Goal: Task Accomplishment & Management: Manage account settings

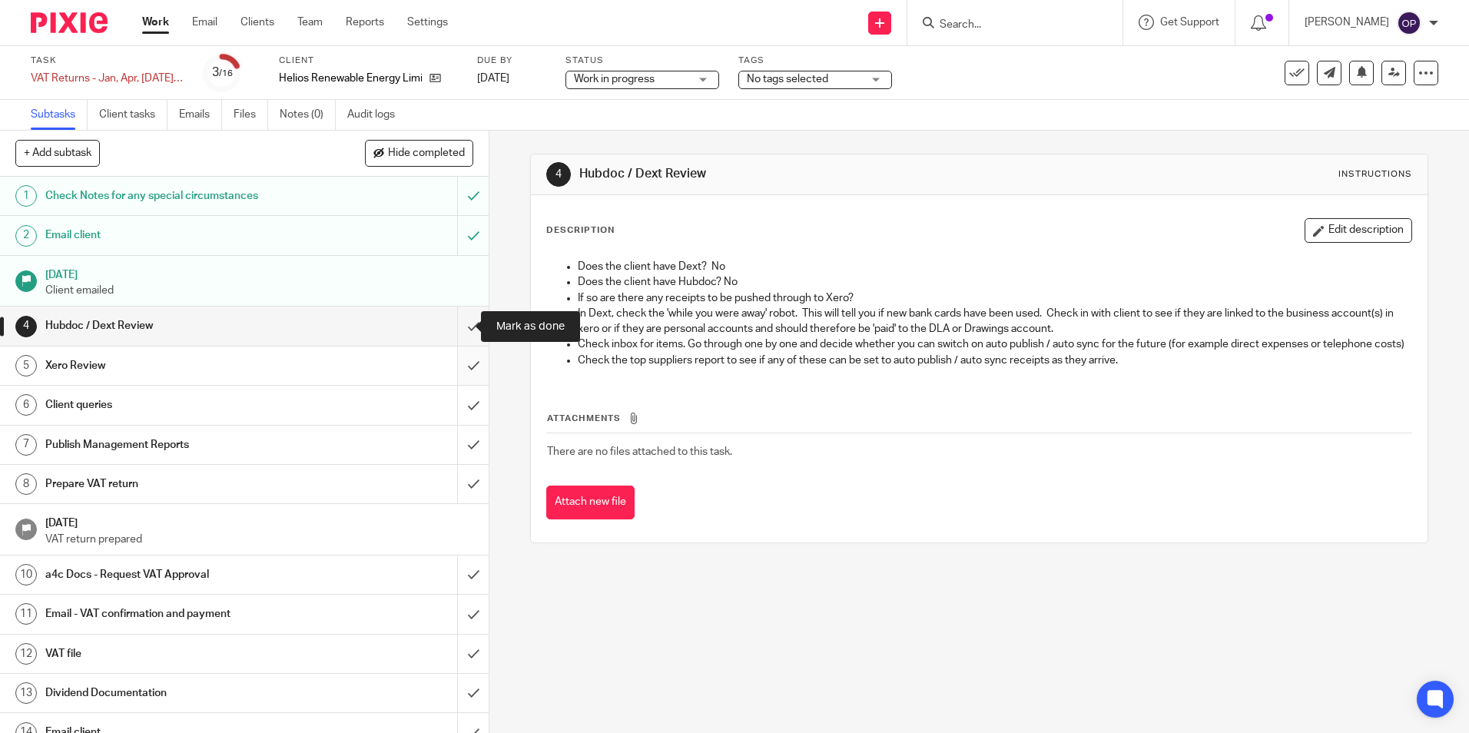
drag, startPoint x: 461, startPoint y: 330, endPoint x: 469, endPoint y: 364, distance: 34.7
click at [461, 330] on input "submit" at bounding box center [244, 326] width 489 height 38
drag, startPoint x: 469, startPoint y: 371, endPoint x: 463, endPoint y: 396, distance: 25.2
click at [469, 373] on input "submit" at bounding box center [244, 365] width 489 height 38
click at [463, 398] on input "submit" at bounding box center [244, 405] width 489 height 38
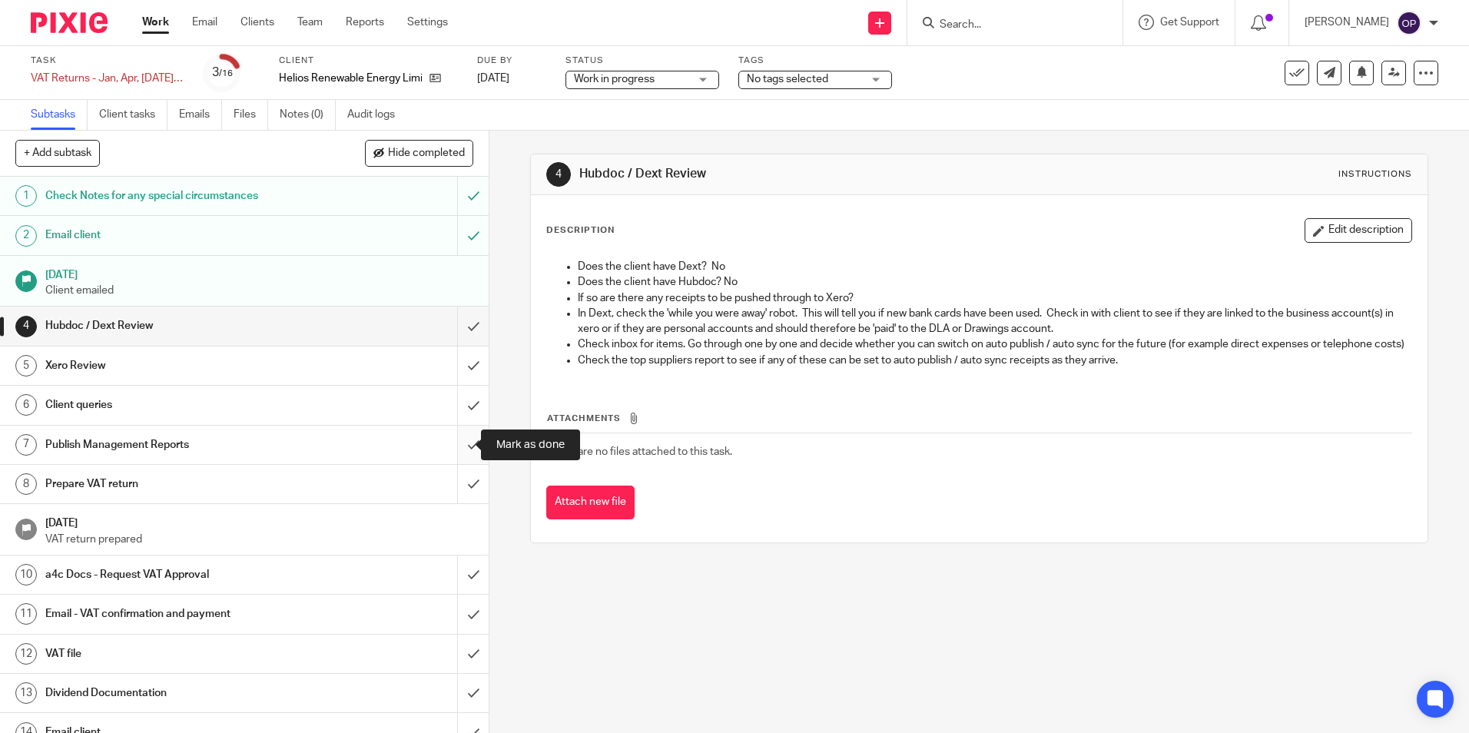
drag, startPoint x: 459, startPoint y: 426, endPoint x: 459, endPoint y: 458, distance: 32.3
click at [459, 429] on input "submit" at bounding box center [244, 445] width 489 height 38
click at [459, 467] on div "1 Check Notes for any special circumstances 2 Email client 1 Aug 2025 Client em…" at bounding box center [244, 455] width 489 height 556
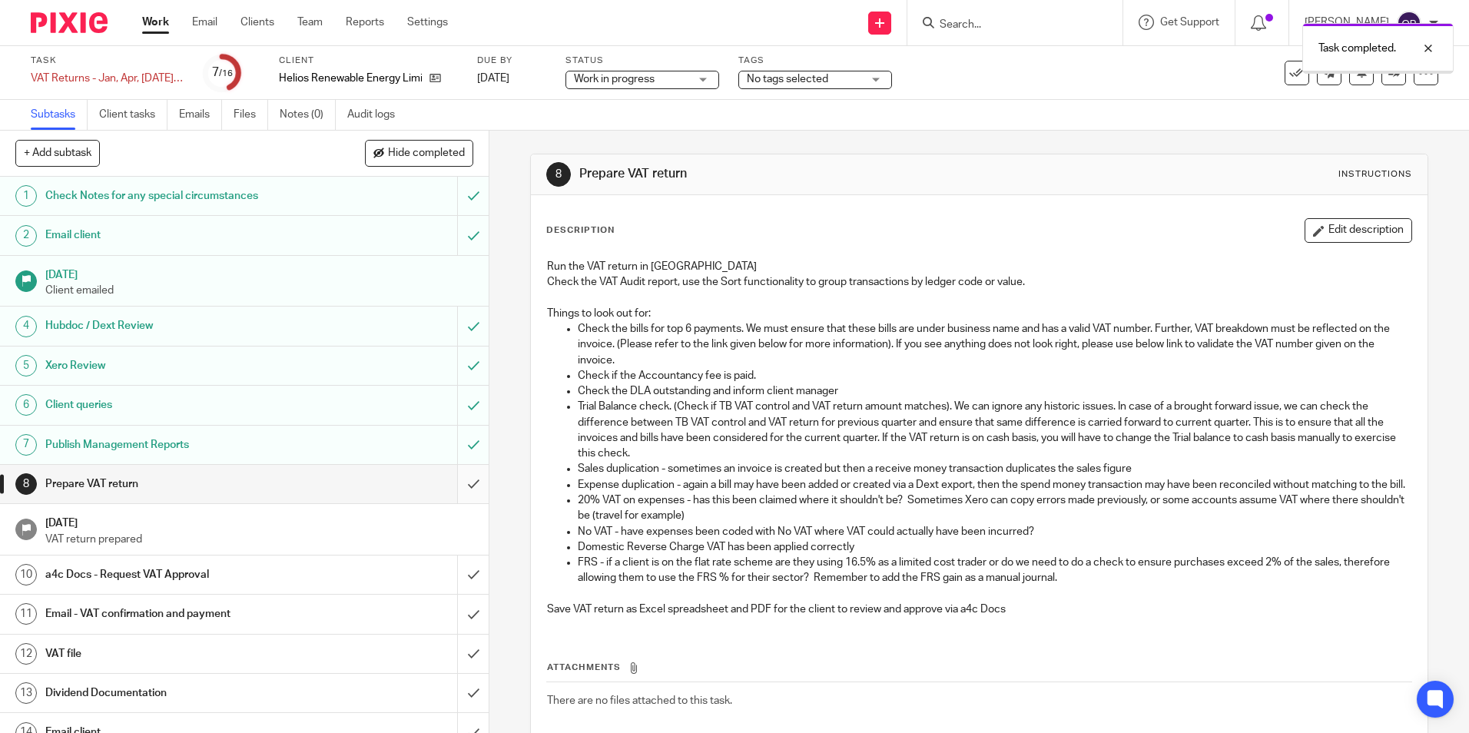
click at [456, 486] on input "submit" at bounding box center [244, 484] width 489 height 38
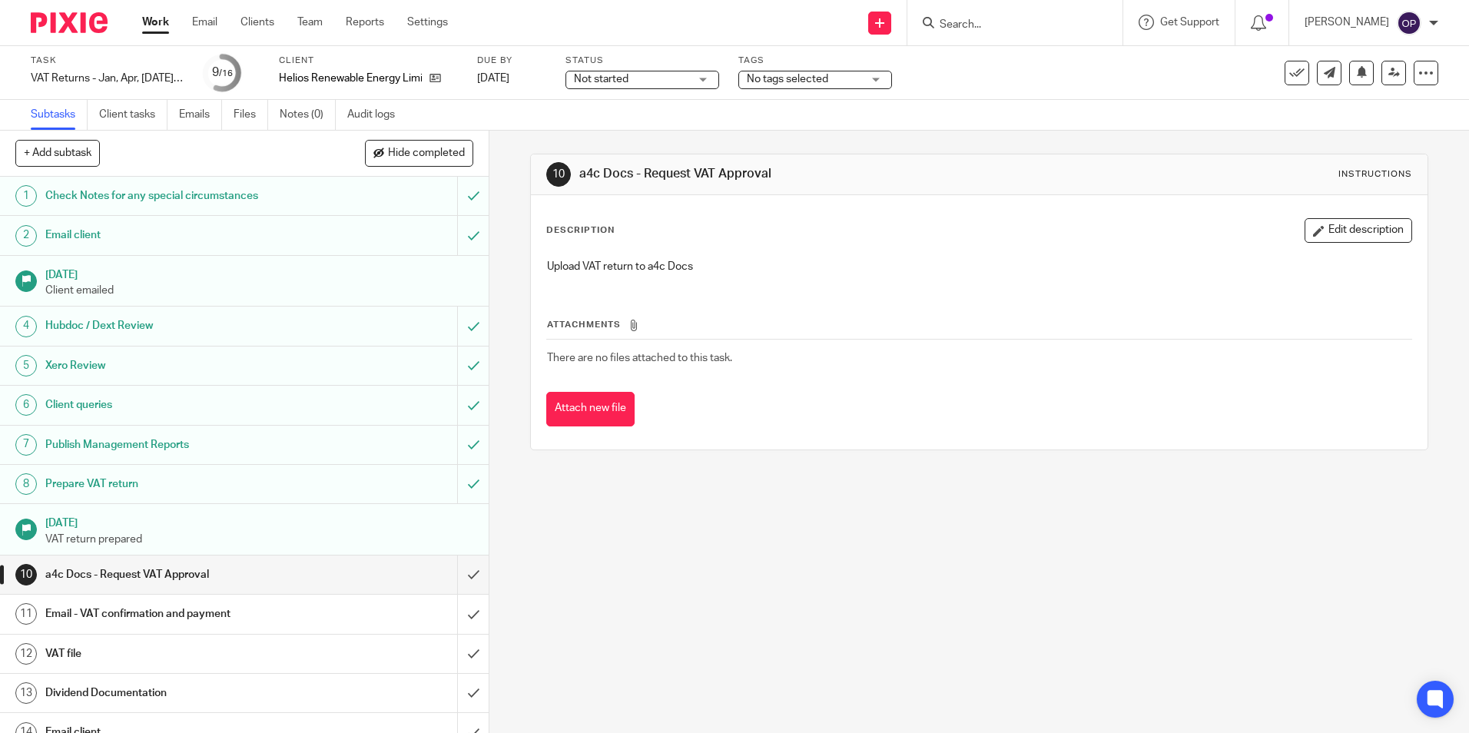
click at [605, 79] on span "Not started" at bounding box center [601, 79] width 55 height 11
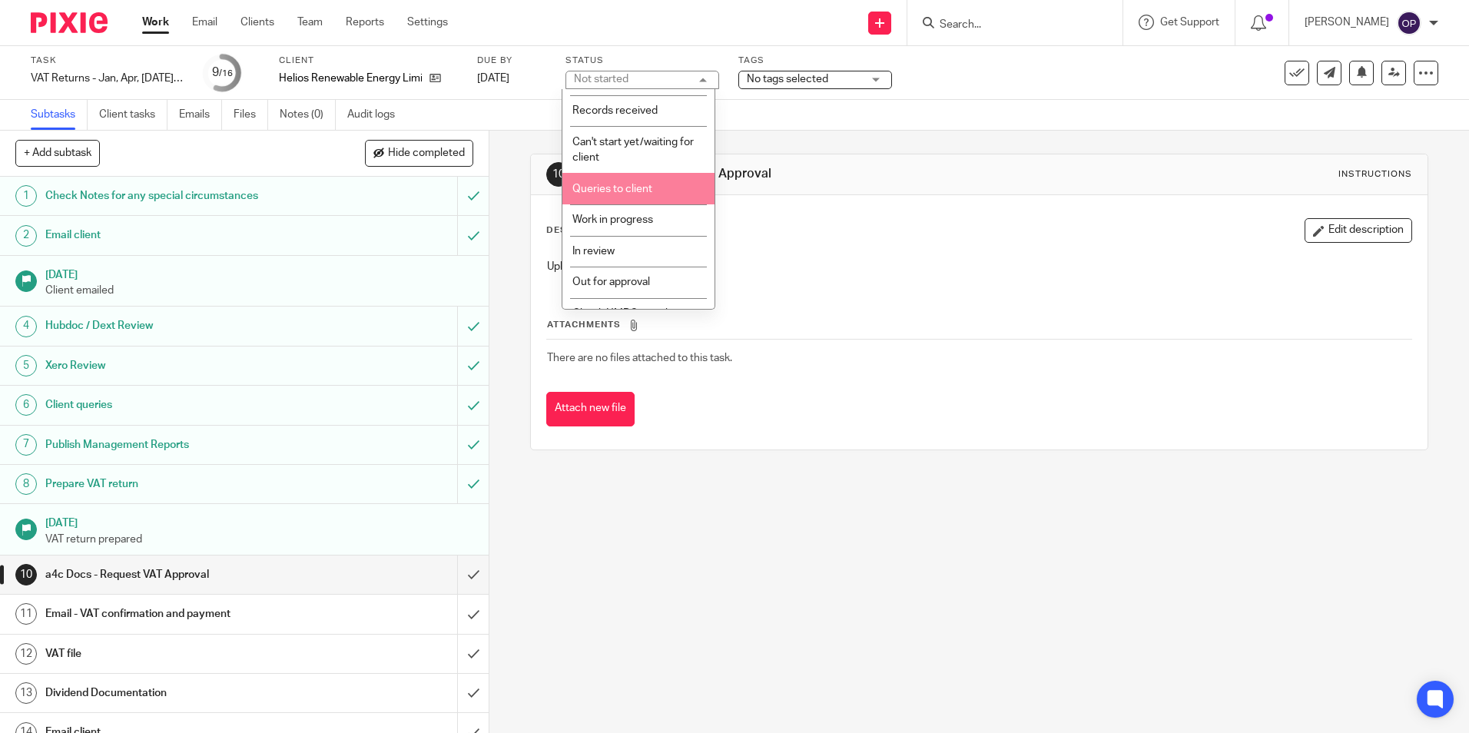
scroll to position [108, 0]
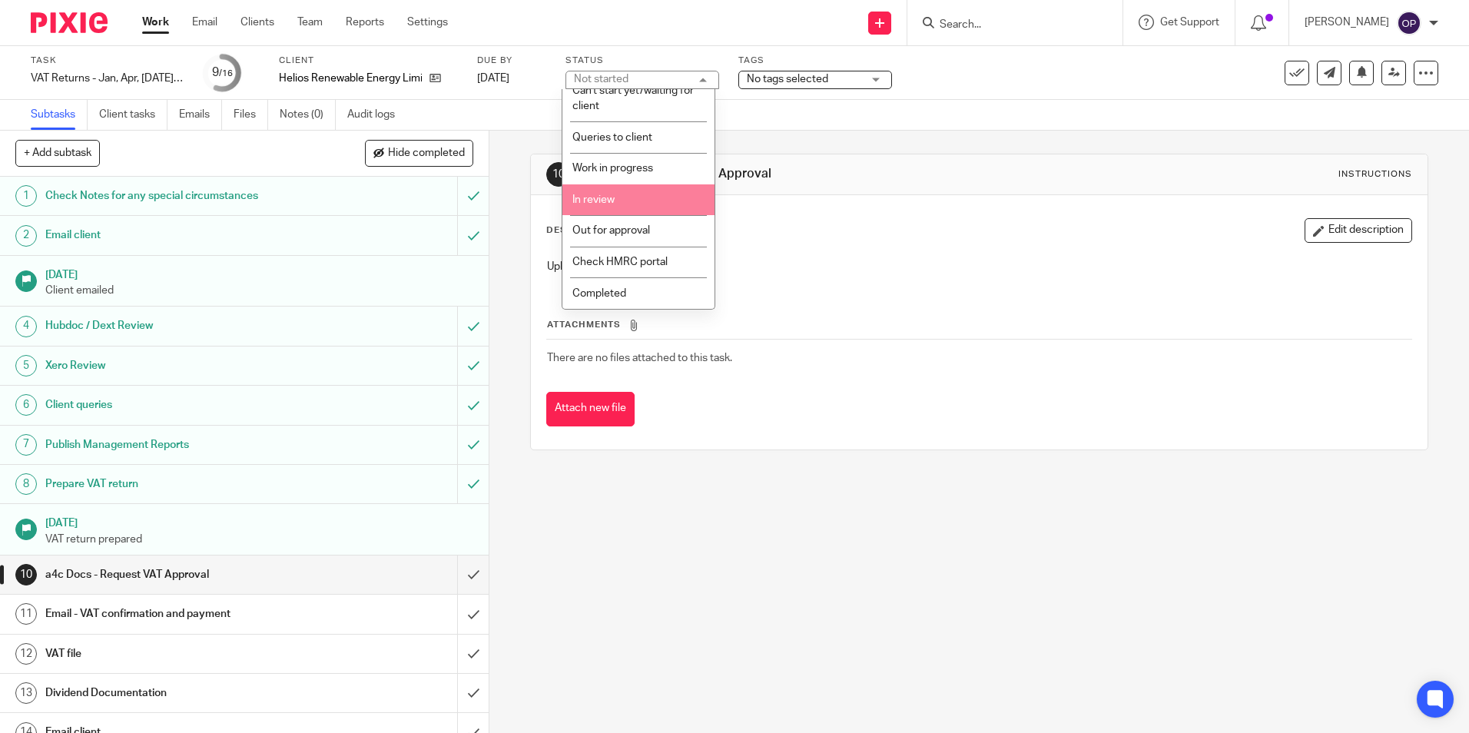
click at [636, 211] on li "In review" at bounding box center [638, 199] width 152 height 31
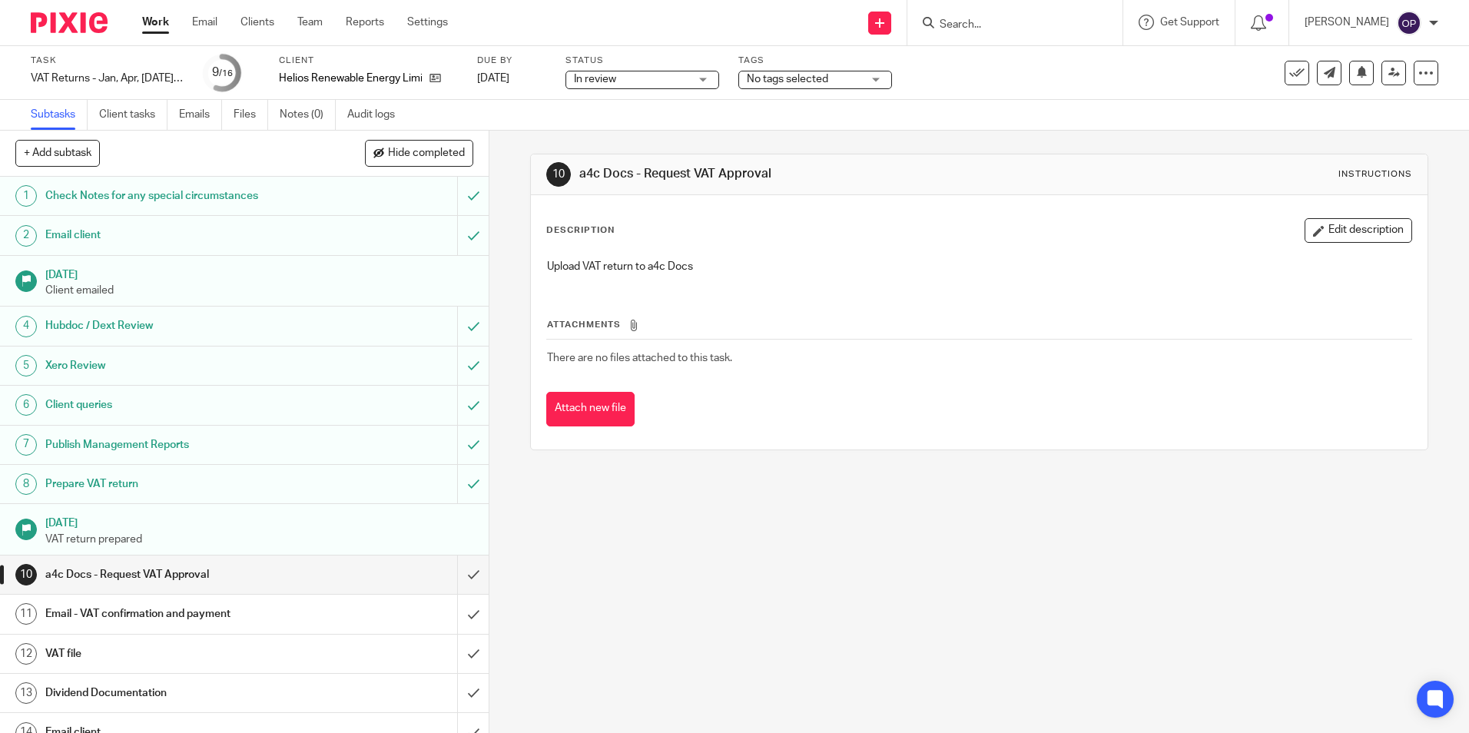
click at [916, 550] on div "10 a4c Docs - Request VAT Approval Instructions Description Edit description Up…" at bounding box center [978, 432] width 979 height 602
click at [1015, 25] on input "Search" at bounding box center [1007, 25] width 138 height 14
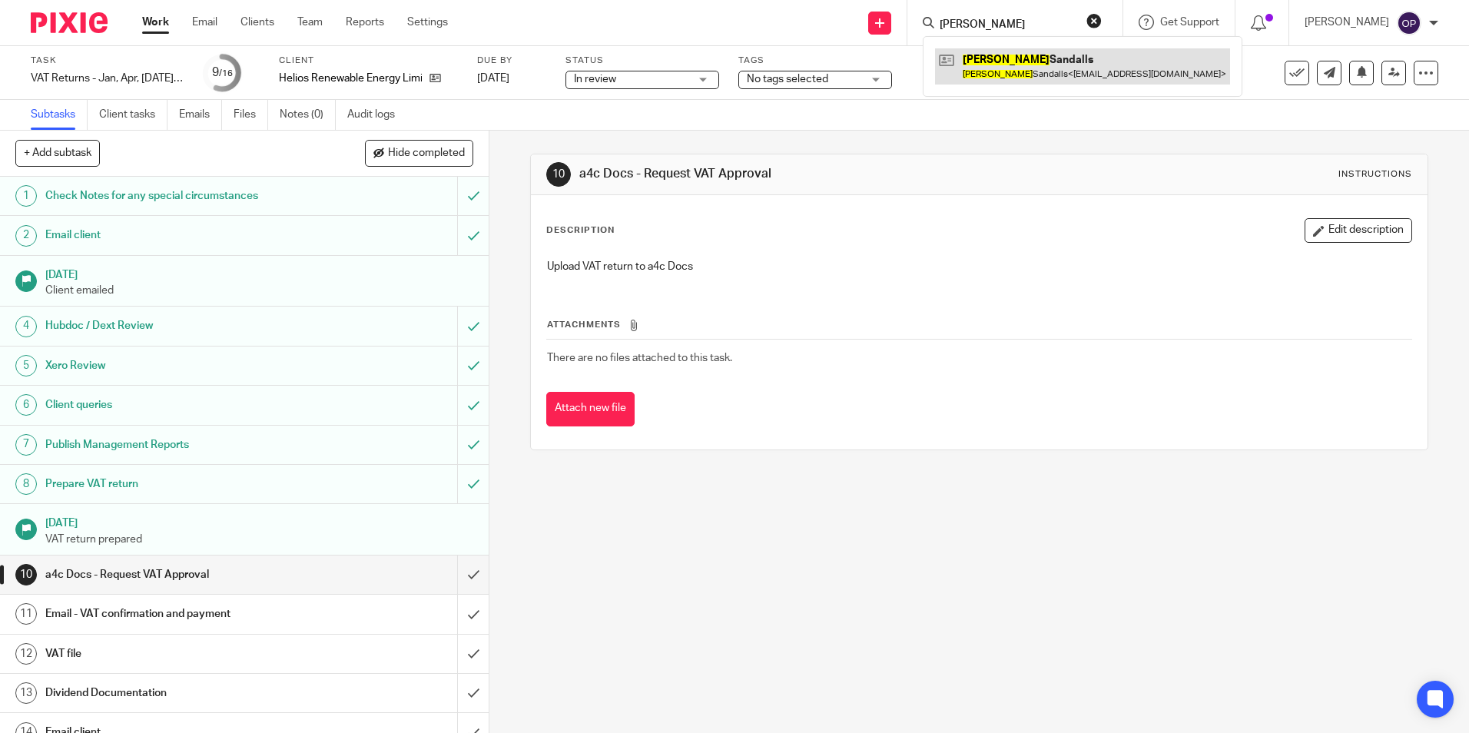
type input "kevin"
click at [1064, 74] on link at bounding box center [1082, 65] width 295 height 35
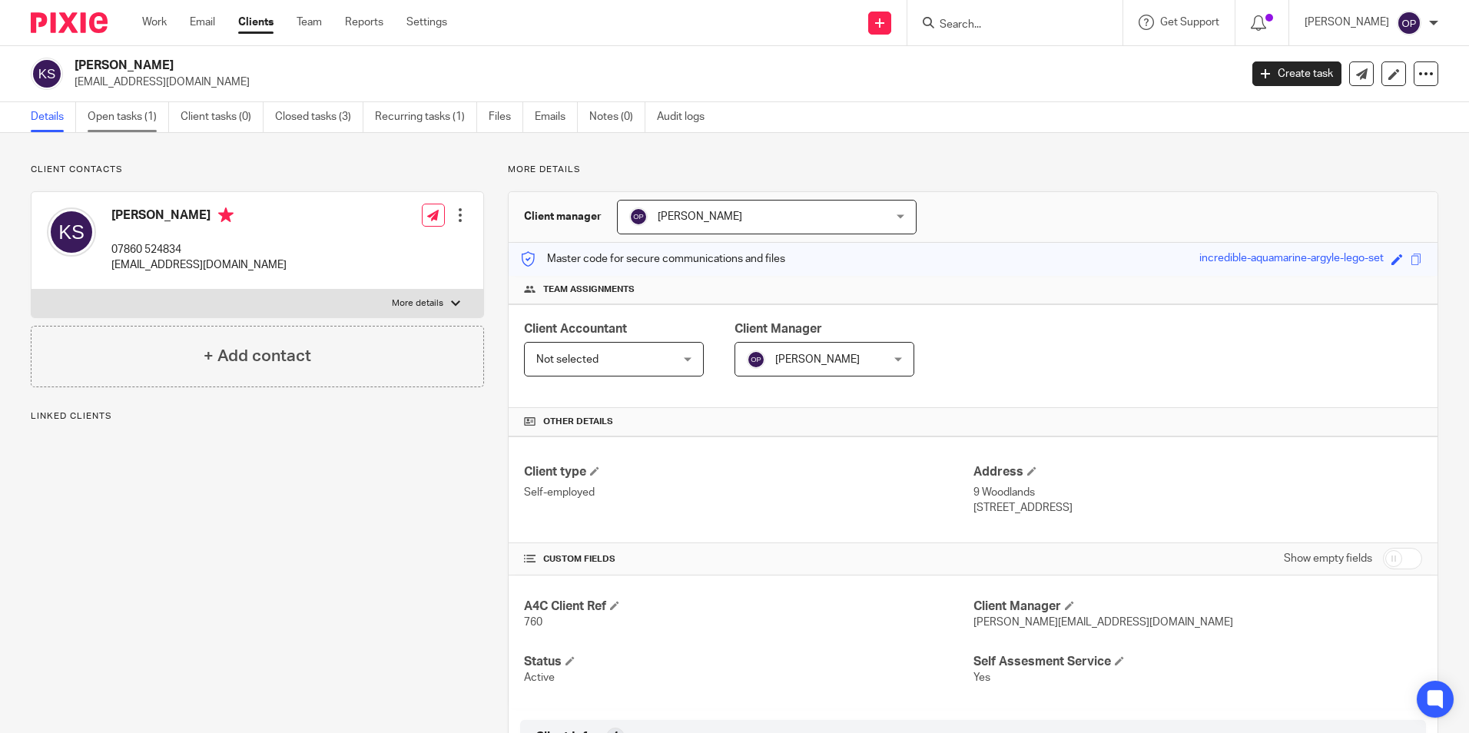
click at [105, 108] on link "Open tasks (1)" at bounding box center [128, 117] width 81 height 30
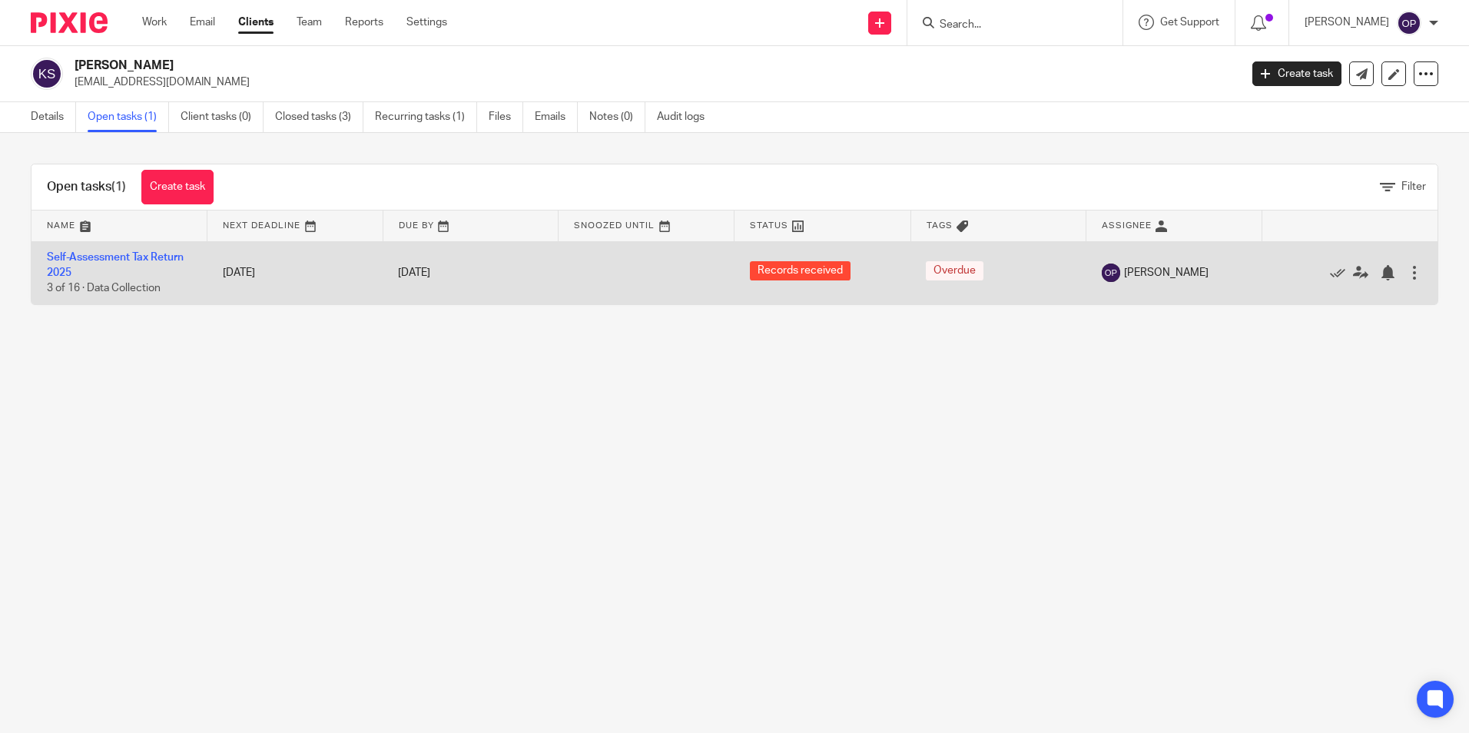
click at [148, 264] on td "Self-Assessment Tax Return 2025 3 of 16 · Data Collection" at bounding box center [119, 272] width 176 height 63
click at [147, 260] on link "Self-Assessment Tax Return 2025" at bounding box center [115, 265] width 137 height 26
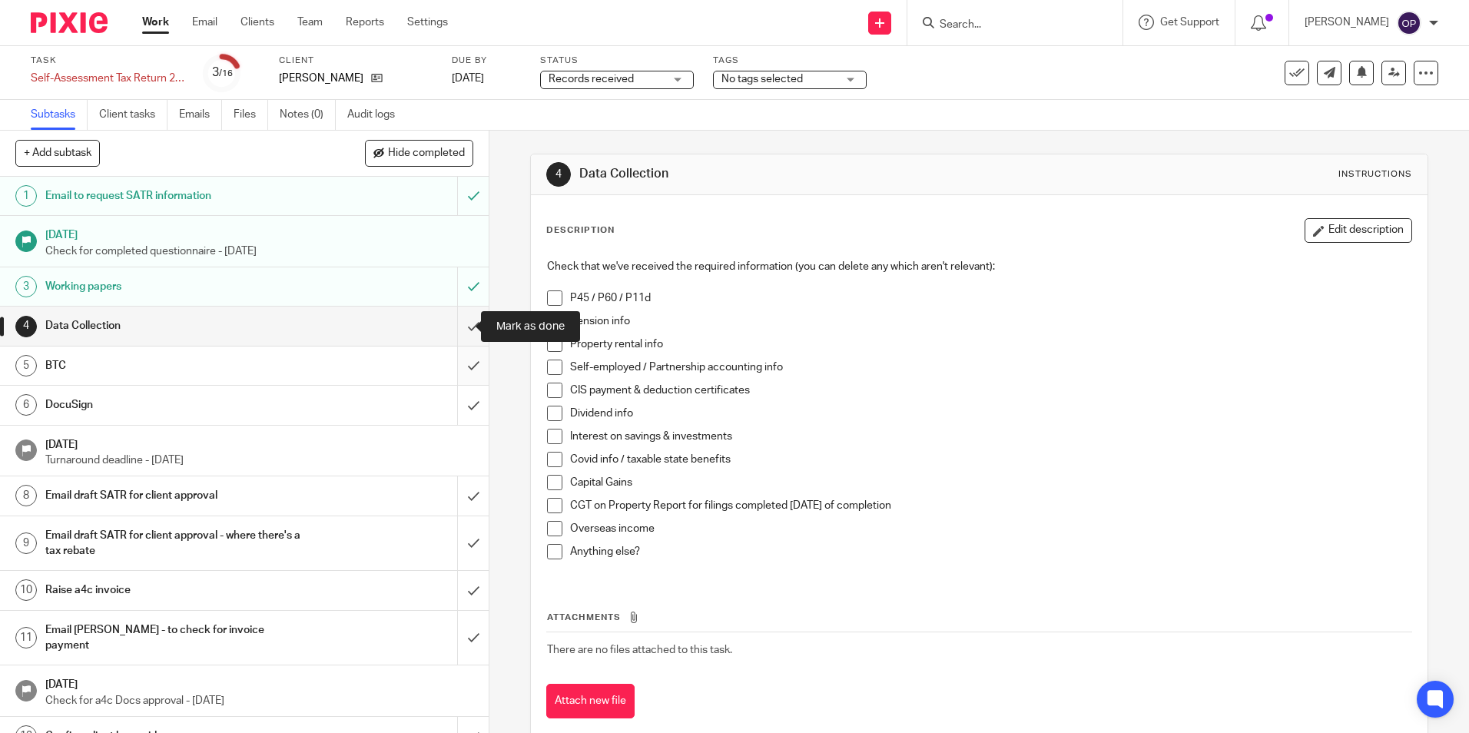
drag, startPoint x: 456, startPoint y: 323, endPoint x: 452, endPoint y: 346, distance: 23.4
click at [456, 323] on input "submit" at bounding box center [244, 326] width 489 height 38
click at [452, 347] on input "submit" at bounding box center [244, 365] width 489 height 38
click at [460, 410] on input "submit" at bounding box center [244, 405] width 489 height 38
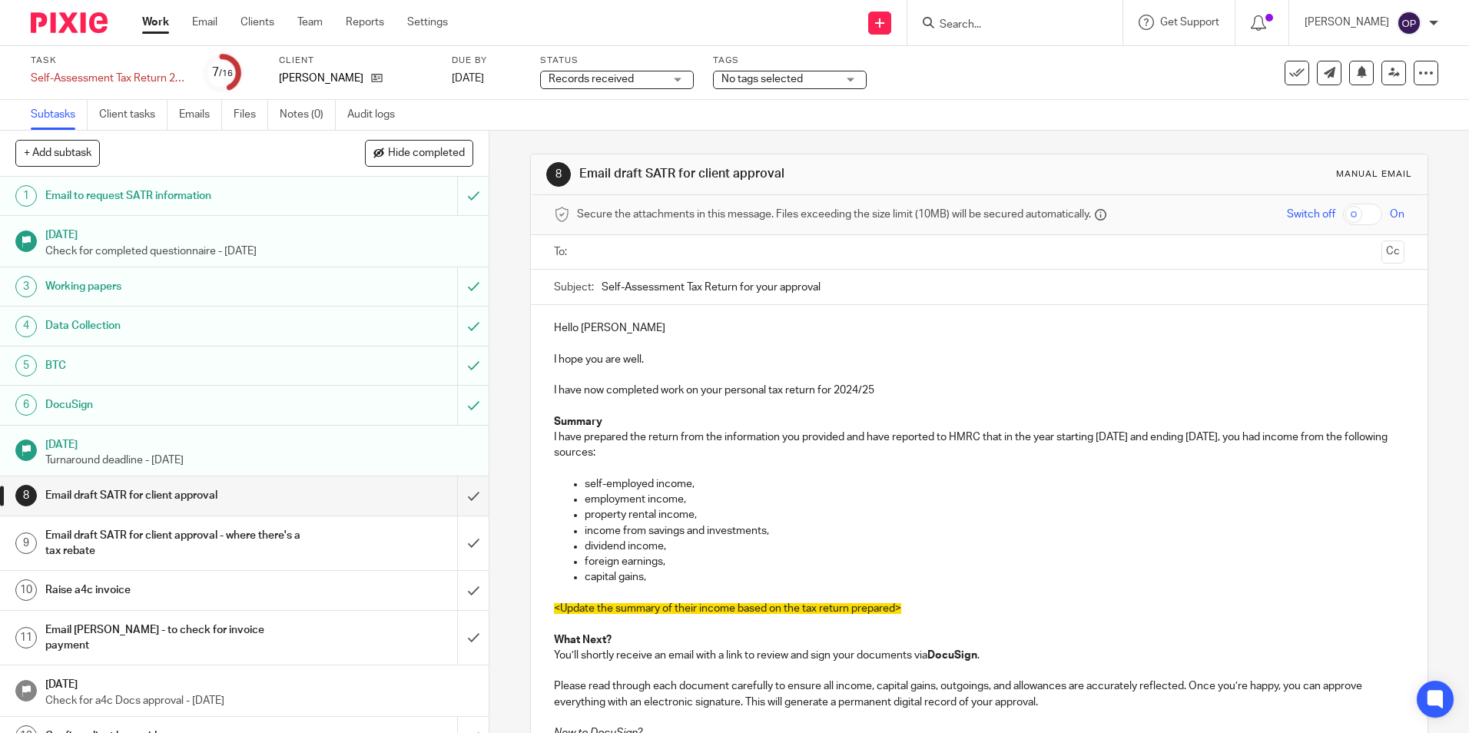
click at [800, 255] on input "text" at bounding box center [978, 253] width 792 height 18
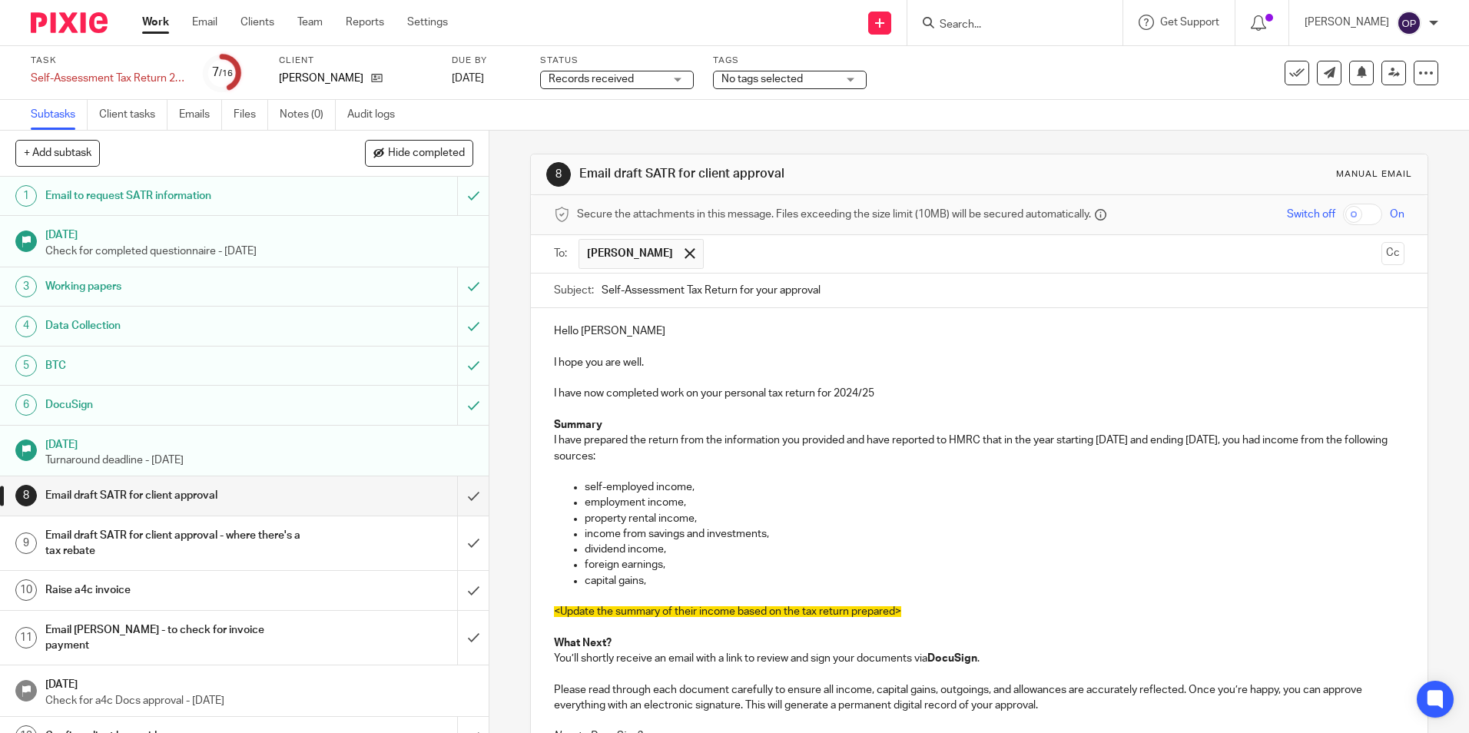
click at [721, 254] on input "text" at bounding box center [1043, 254] width 664 height 30
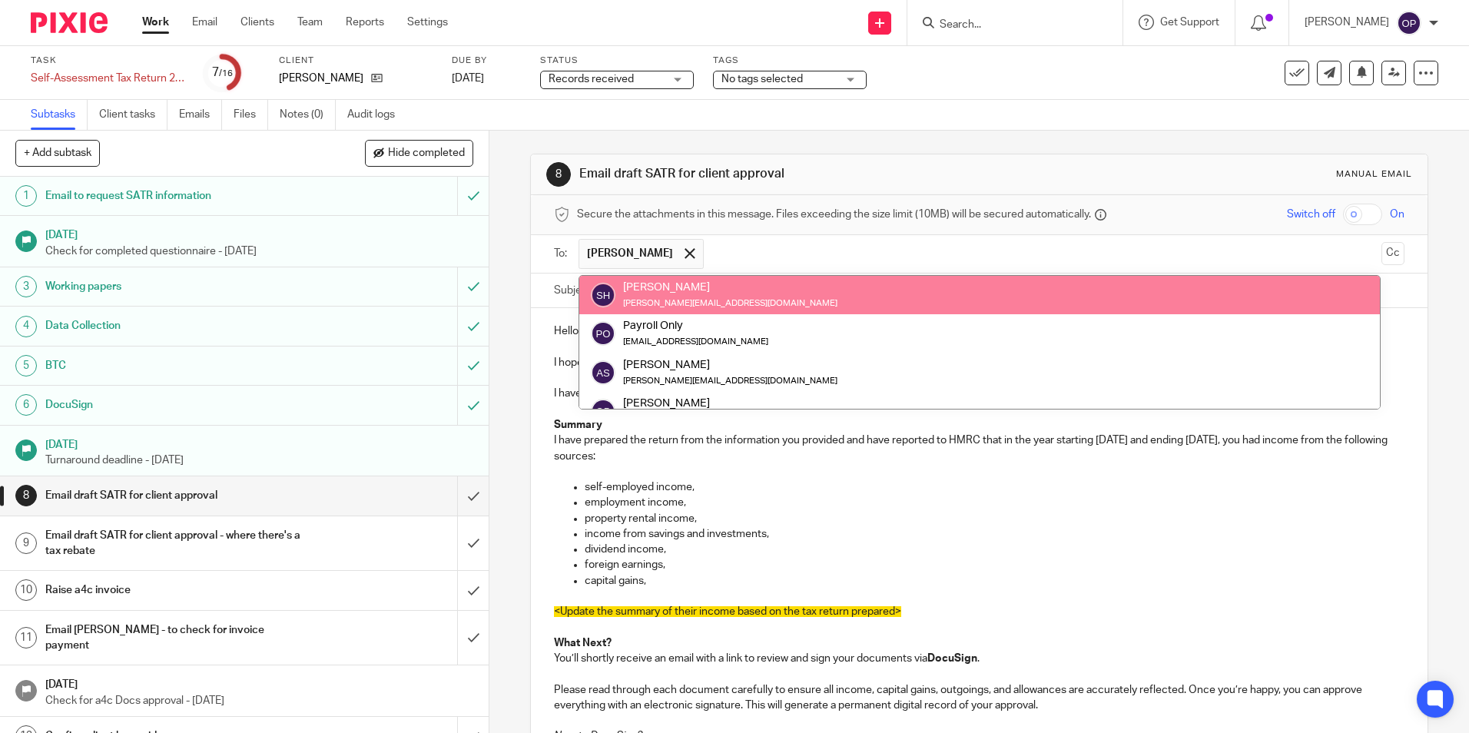
scroll to position [77, 0]
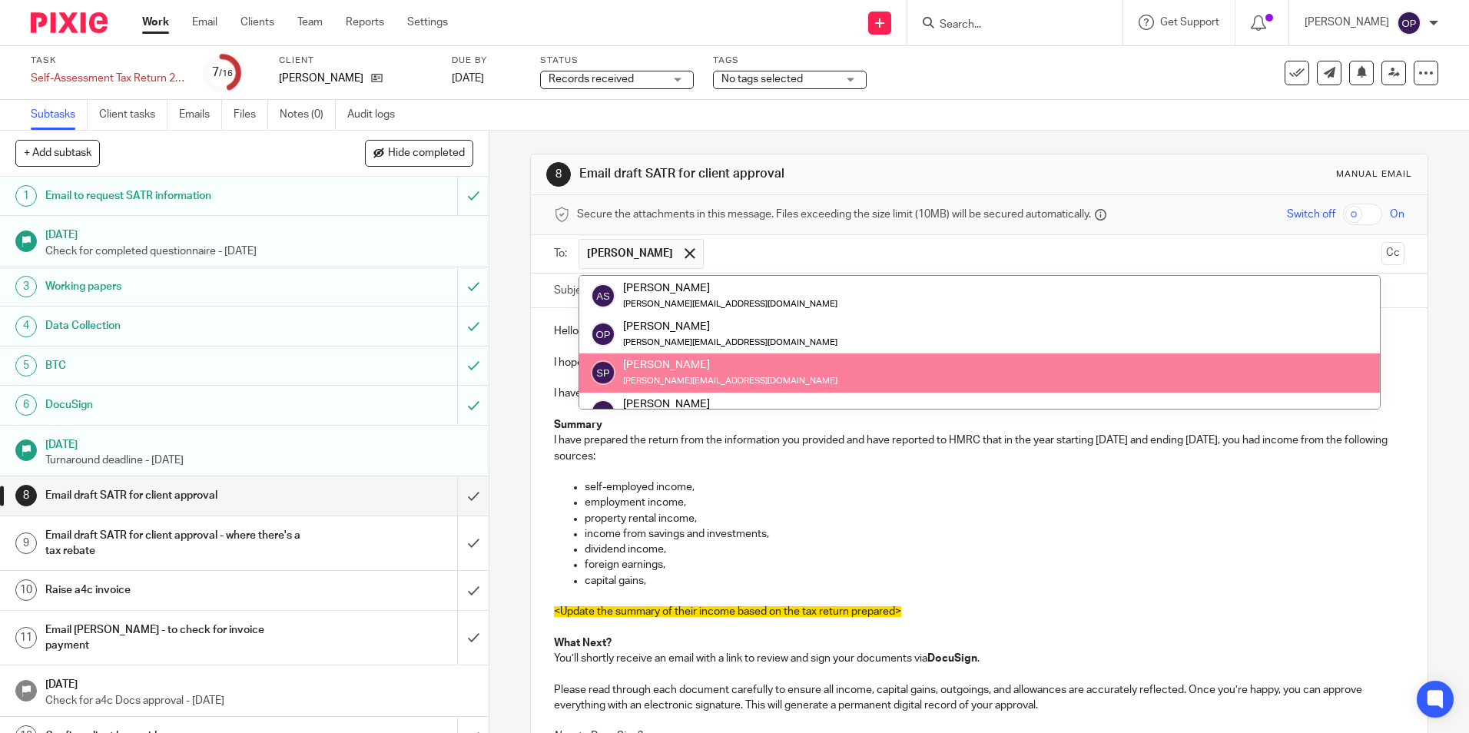
click at [497, 306] on div "8 Email draft SATR for client approval Manual email Secure the attachments in t…" at bounding box center [978, 432] width 979 height 602
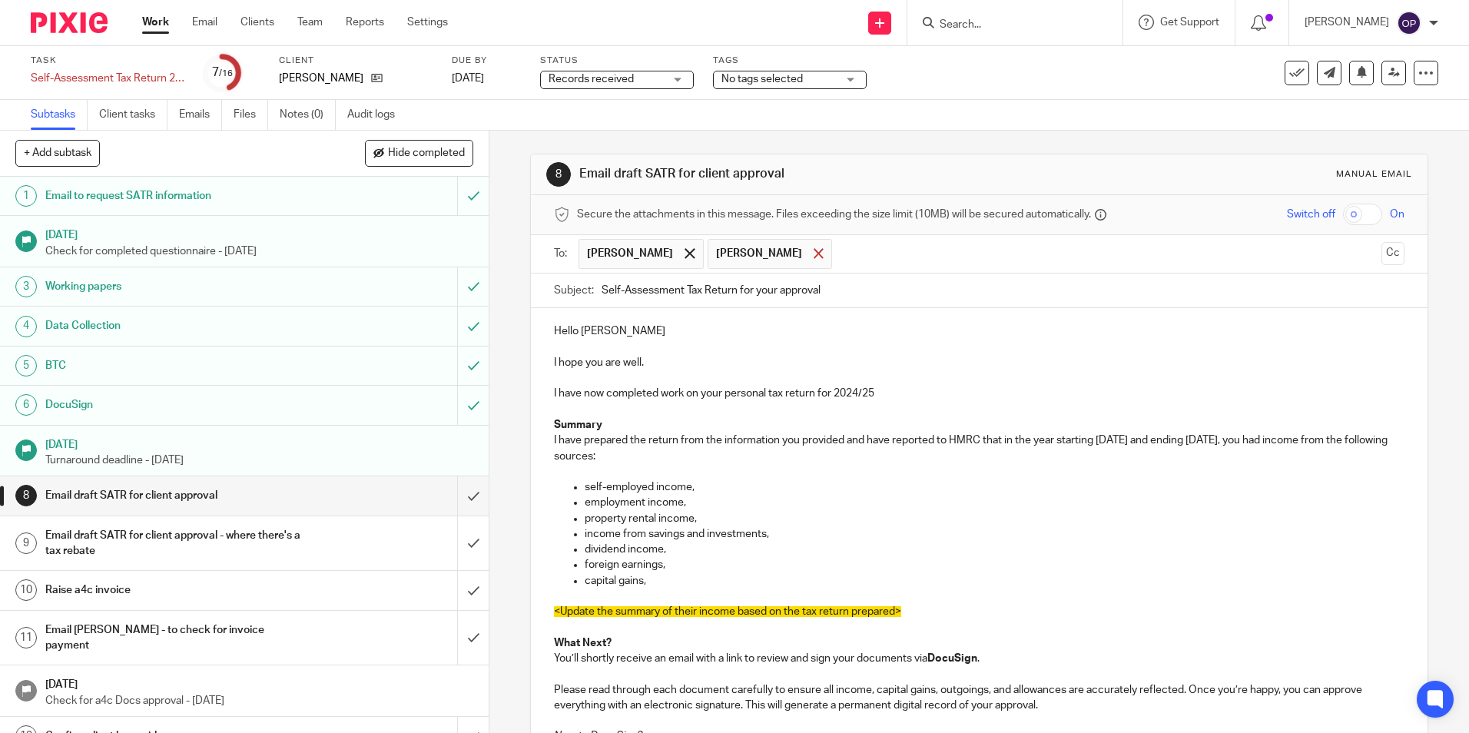
click at [814, 256] on span at bounding box center [819, 253] width 10 height 10
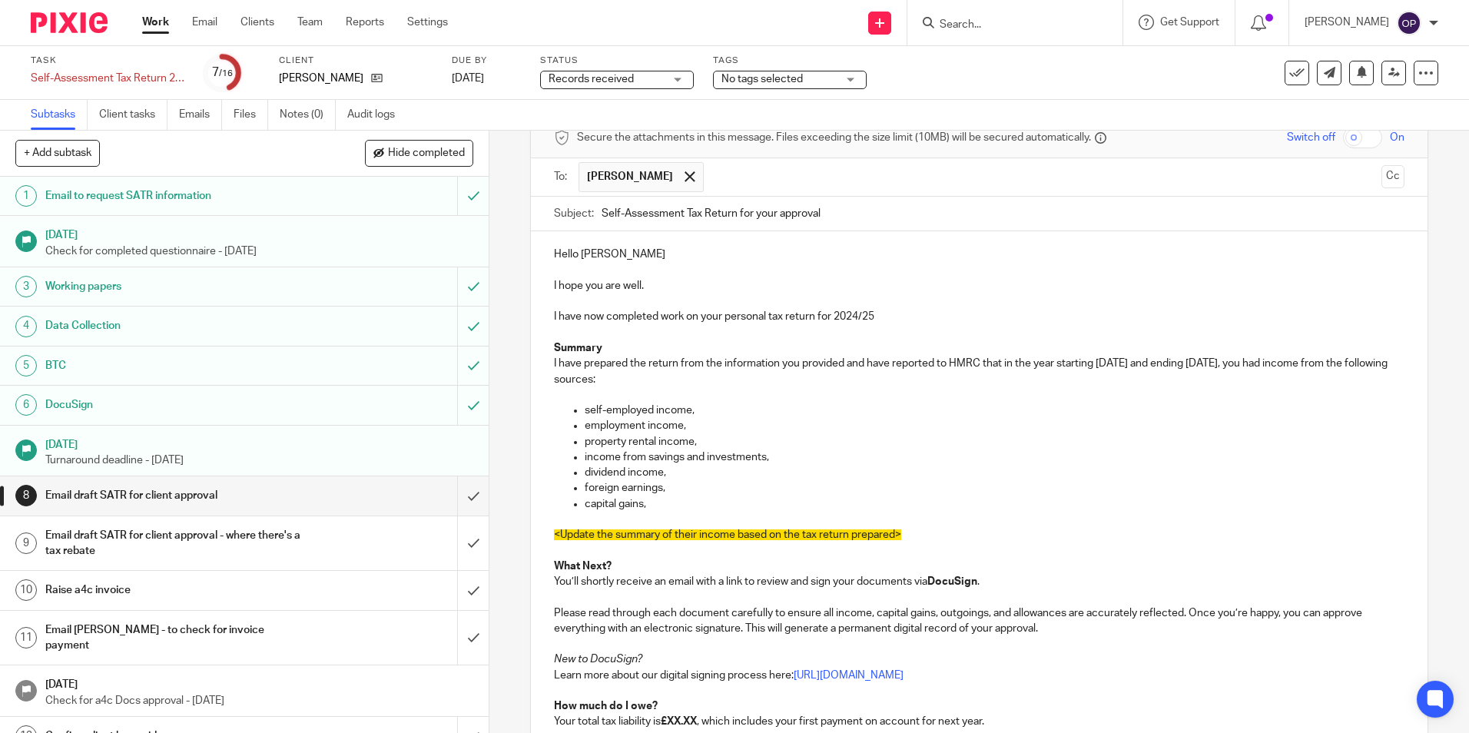
drag, startPoint x: 928, startPoint y: 533, endPoint x: 1287, endPoint y: 366, distance: 395.6
click at [1287, 366] on div "Hello Kevin I hope you are well. I have now completed work on your personal tax…" at bounding box center [979, 548] width 896 height 634
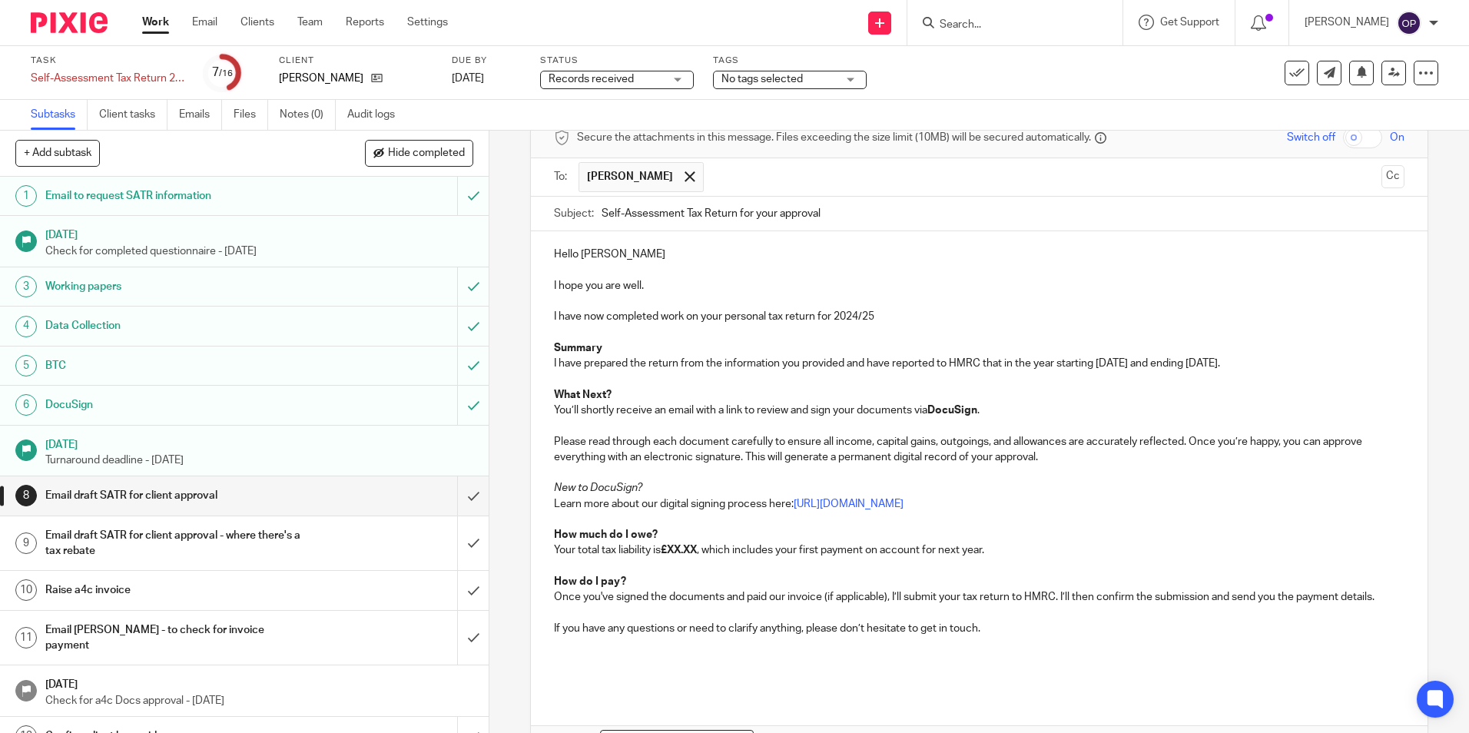
click at [1288, 406] on p "You’ll shortly receive an email with a link to review and sign your documents v…" at bounding box center [979, 410] width 850 height 15
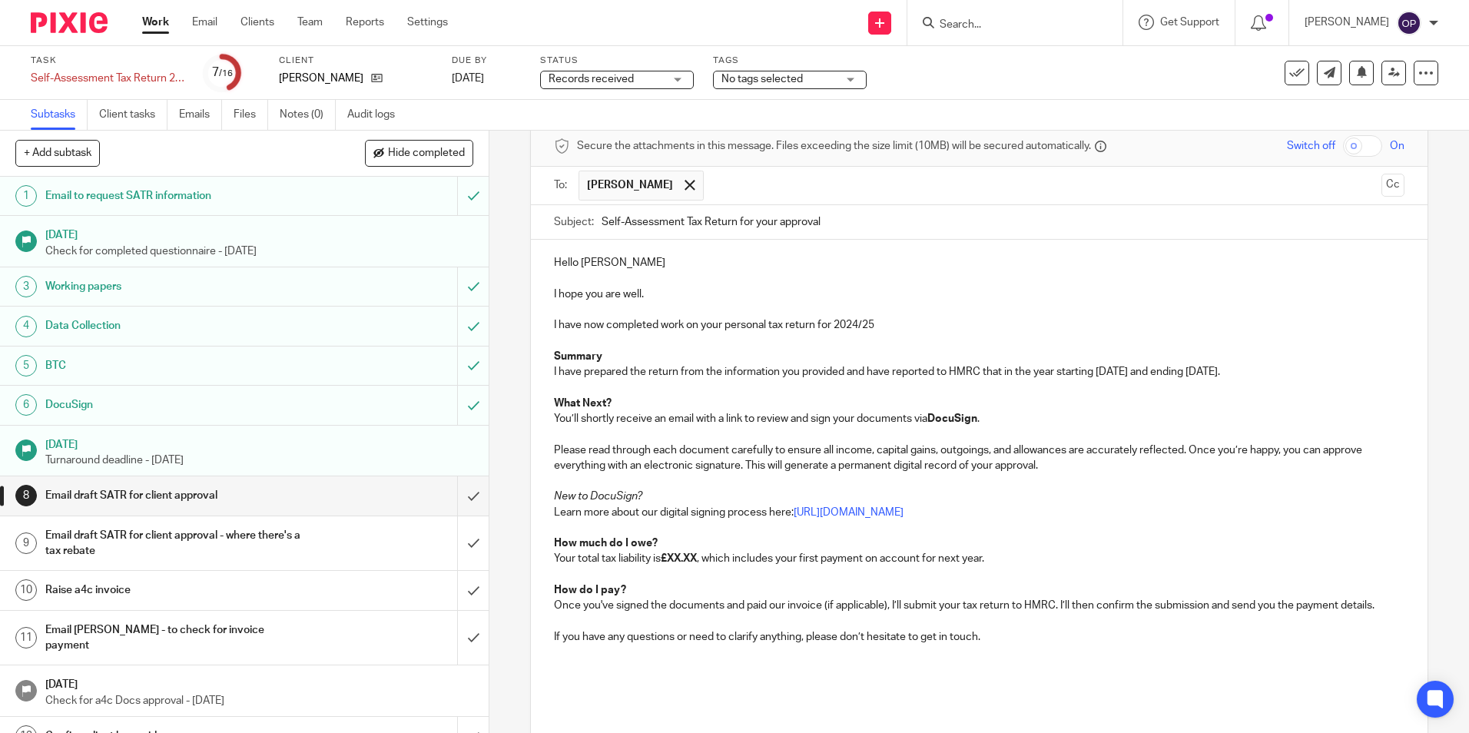
scroll to position [176, 0]
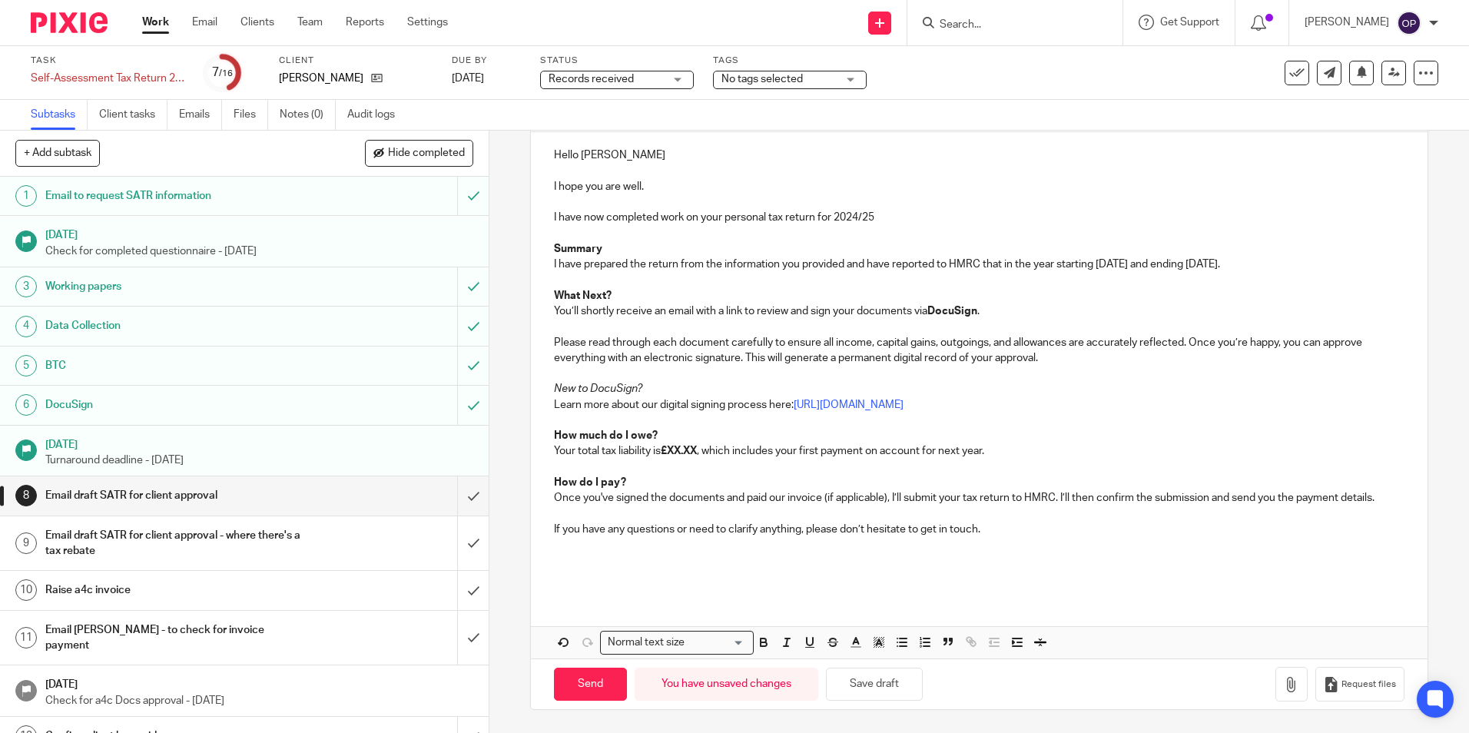
click at [628, 159] on p "Hello Kevin" at bounding box center [979, 154] width 850 height 15
click at [702, 452] on p "Your total tax liability is £XX.XX , which includes your first payment on accou…" at bounding box center [979, 450] width 850 height 15
drag, startPoint x: 699, startPoint y: 452, endPoint x: 665, endPoint y: 456, distance: 34.7
click at [665, 456] on strong "£XX.XX" at bounding box center [679, 451] width 36 height 11
drag, startPoint x: 1002, startPoint y: 453, endPoint x: 711, endPoint y: 452, distance: 291.2
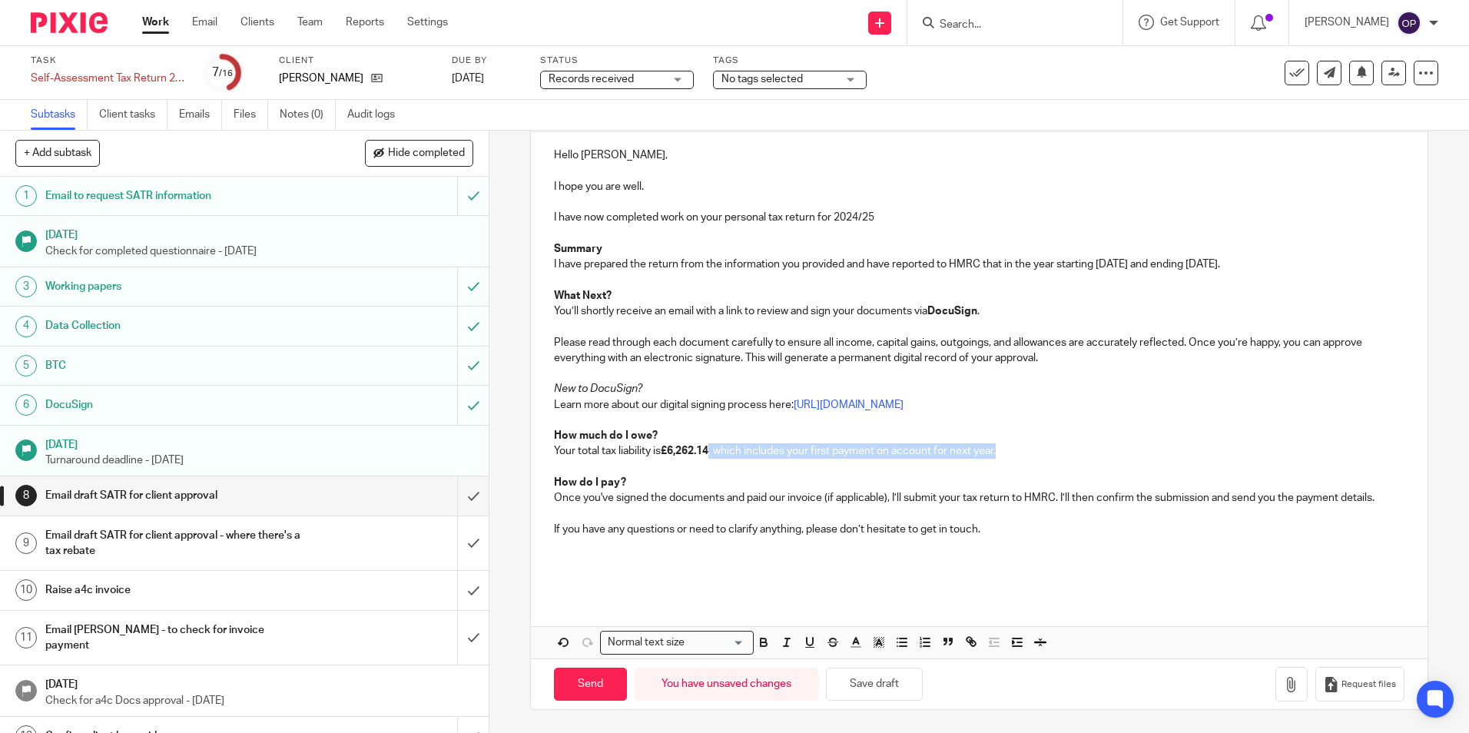
click at [711, 452] on p "Your total tax liability is £6,262.14 , which includes your first payment on ac…" at bounding box center [979, 450] width 850 height 15
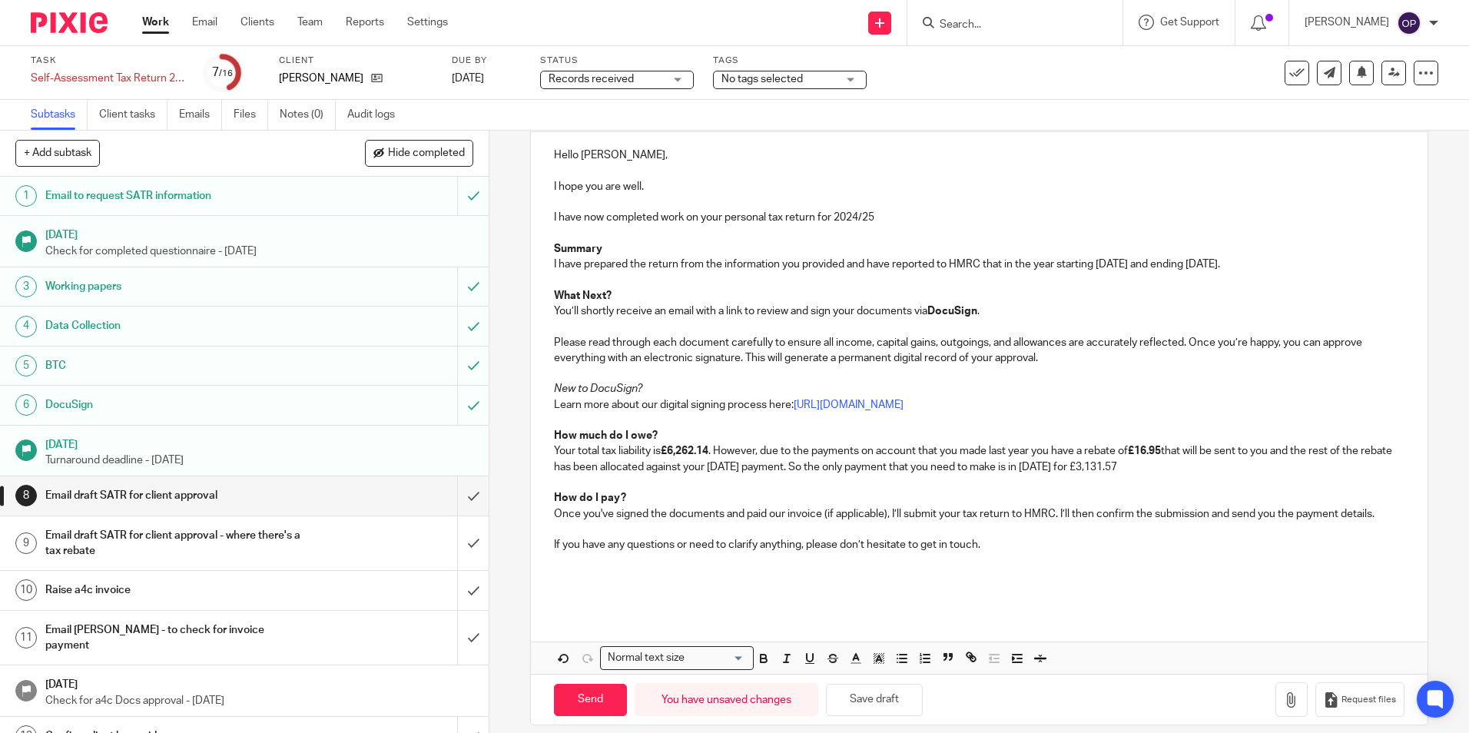
drag, startPoint x: 1218, startPoint y: 464, endPoint x: 853, endPoint y: 469, distance: 364.2
click at [853, 469] on p "Your total tax liability is £6,262.14 . However, due to the payments on account…" at bounding box center [979, 458] width 850 height 31
click at [1131, 465] on strong "So the only payment that you need to make is in July 2026 for £3,131.57" at bounding box center [958, 467] width 345 height 11
click at [1237, 469] on p "Your total tax liability is £6,262.14 . However, due to the payments on account…" at bounding box center [979, 458] width 850 height 31
click at [1278, 704] on button "button" at bounding box center [1291, 699] width 32 height 35
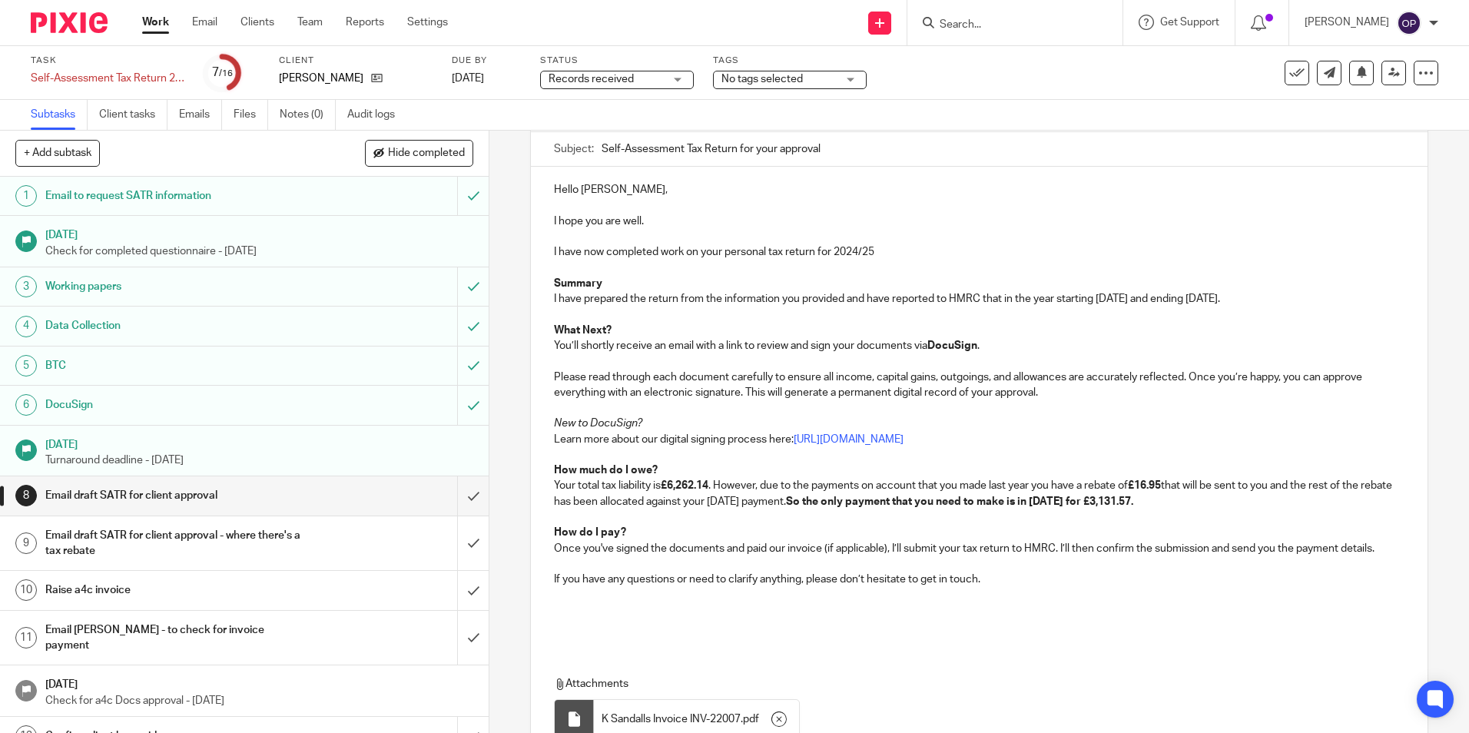
scroll to position [0, 0]
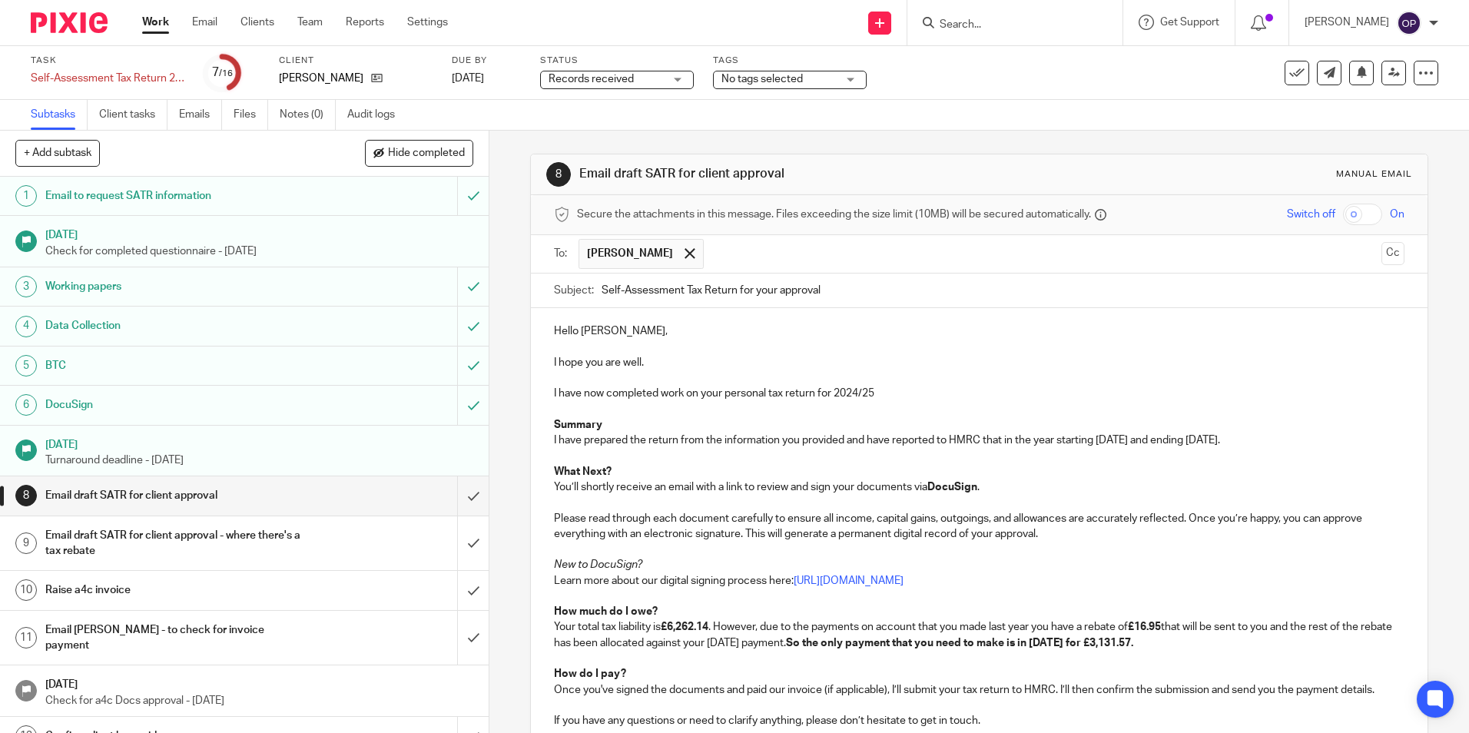
click at [636, 78] on span "Records received" at bounding box center [606, 79] width 115 height 16
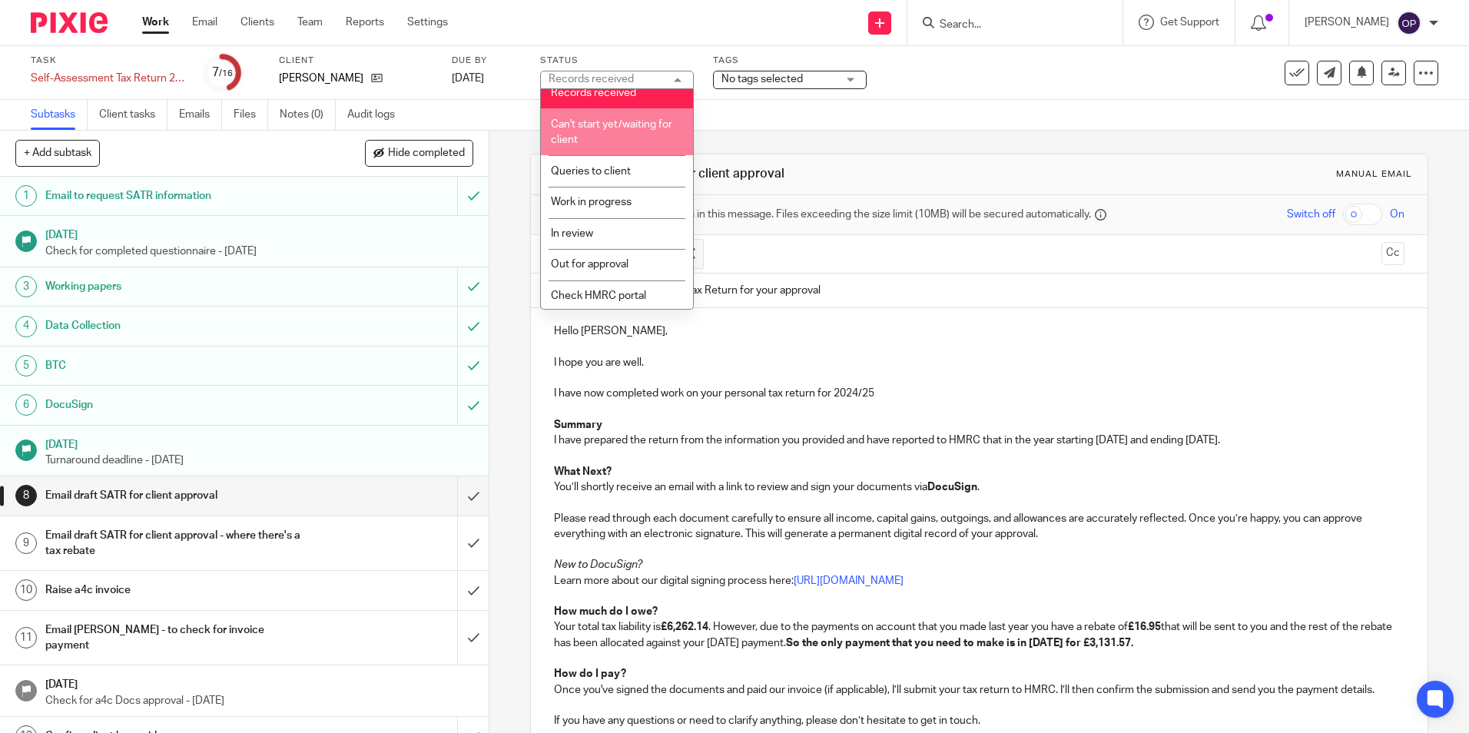
scroll to position [108, 0]
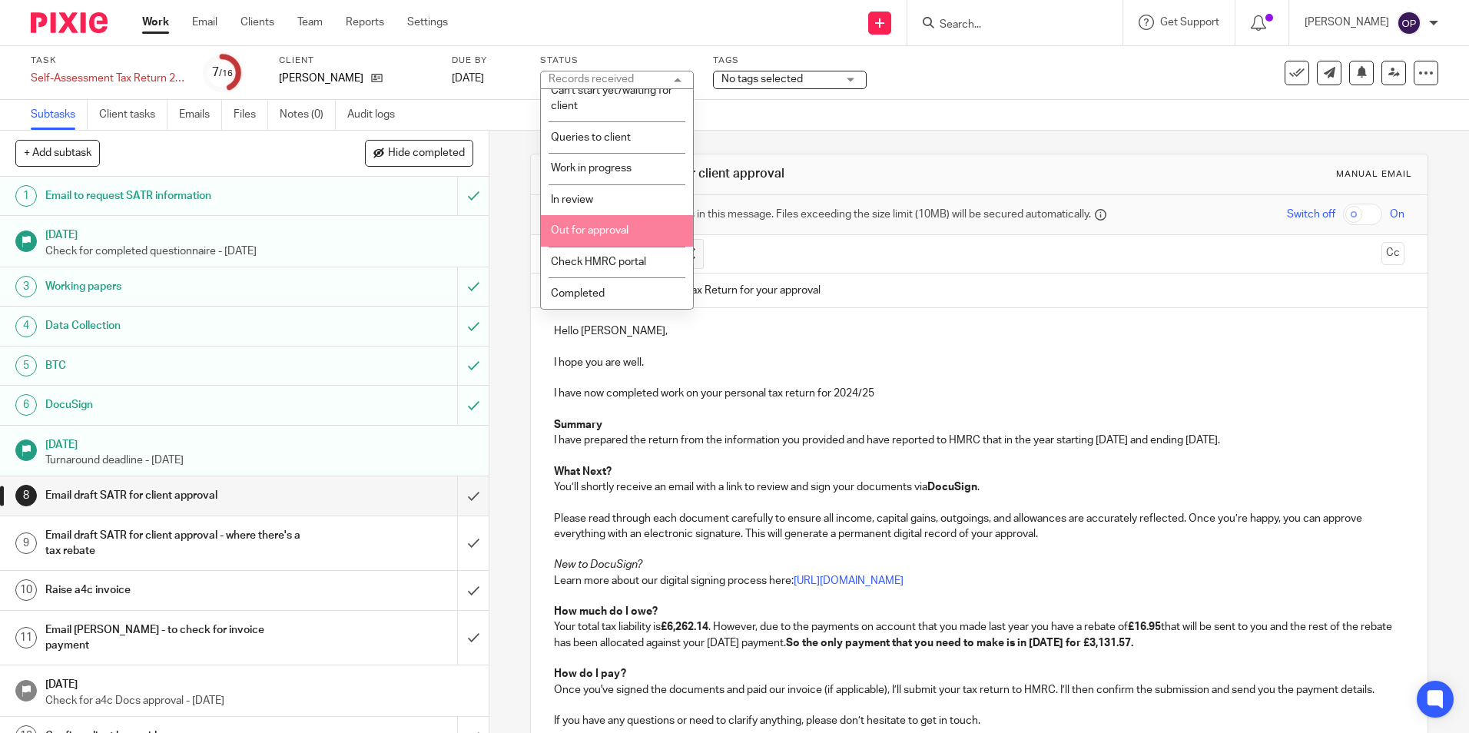
click at [653, 234] on li "Out for approval" at bounding box center [617, 230] width 152 height 31
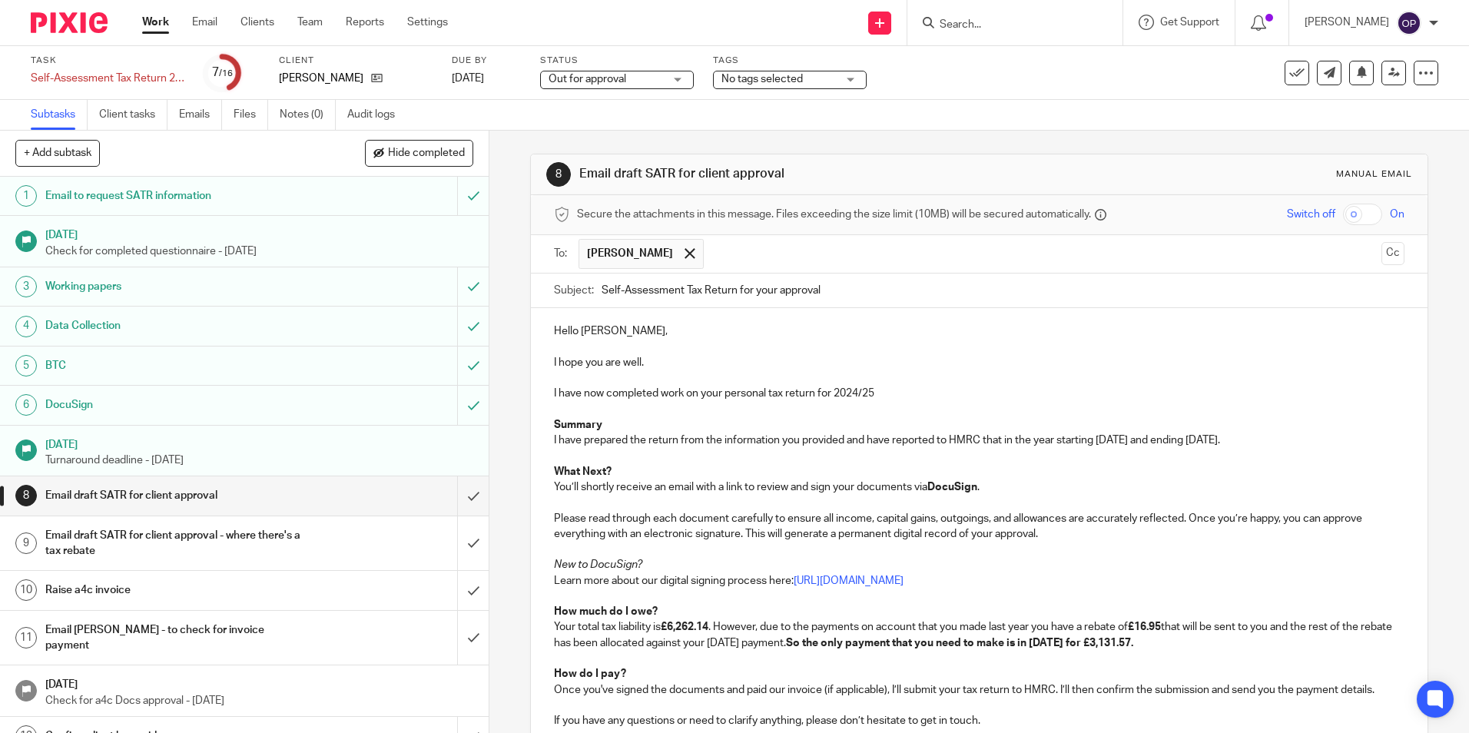
click at [1004, 287] on input "Self-Assessment Tax Return for your approval" at bounding box center [1003, 290] width 802 height 35
click at [916, 333] on p "Hello Kevin," at bounding box center [979, 330] width 850 height 15
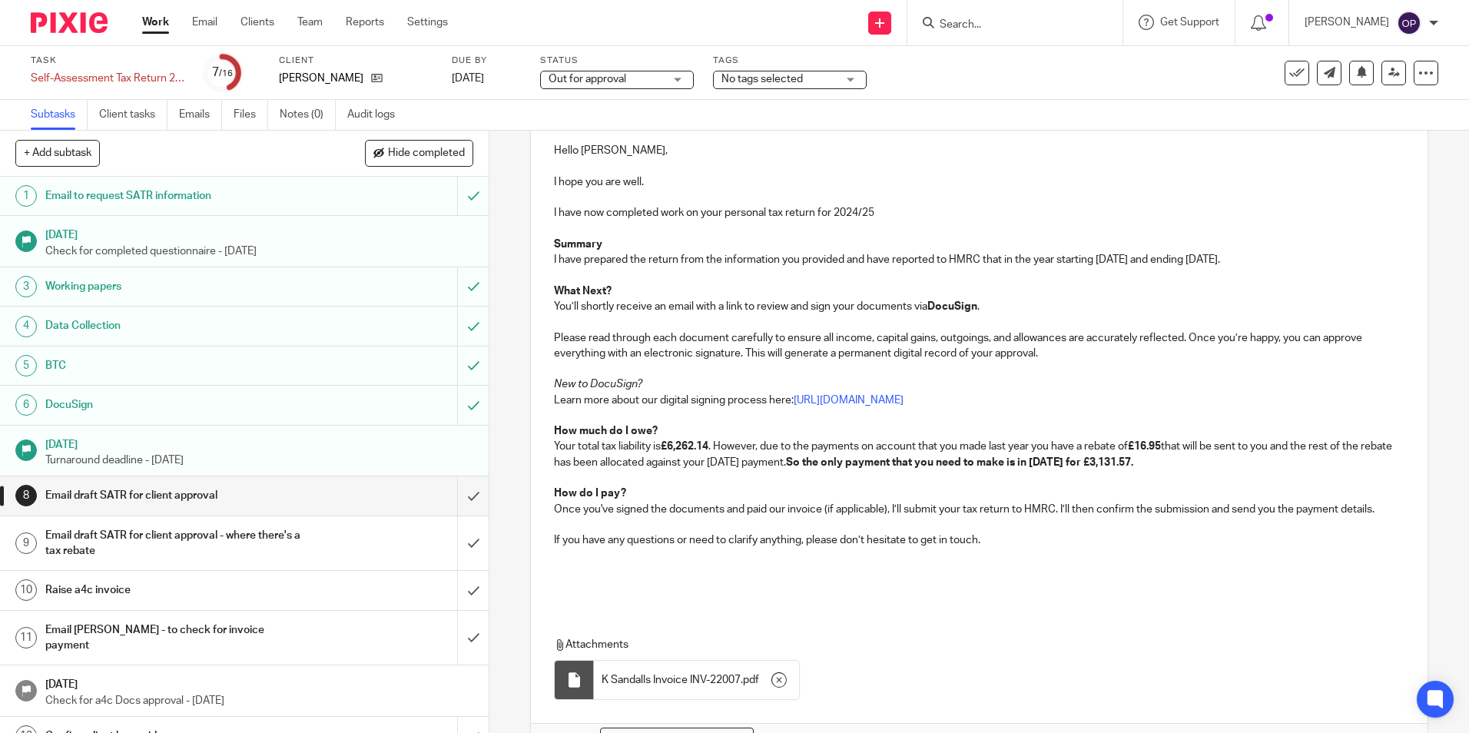
scroll to position [278, 0]
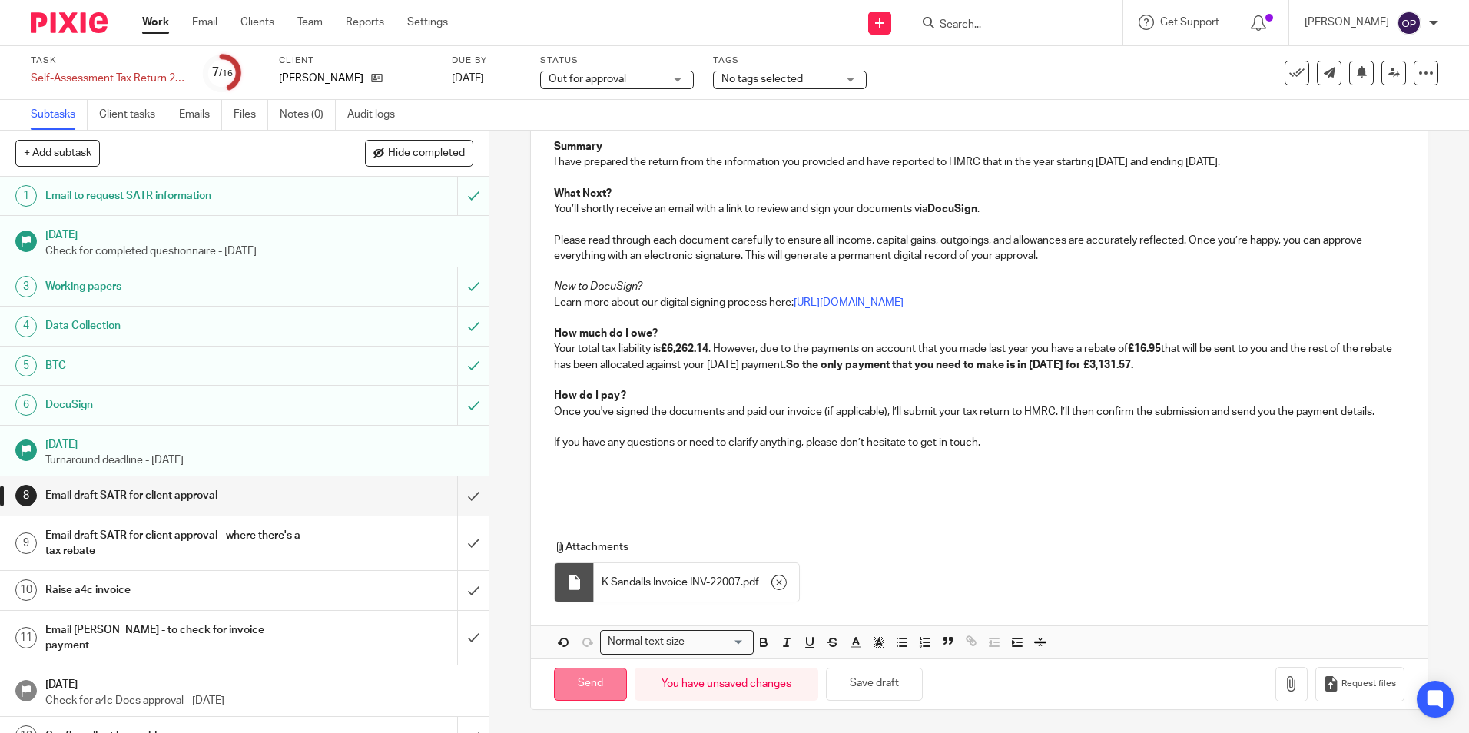
click at [599, 688] on input "Send" at bounding box center [590, 684] width 73 height 33
type input "Sent"
click at [151, 24] on link "Work" at bounding box center [155, 22] width 27 height 15
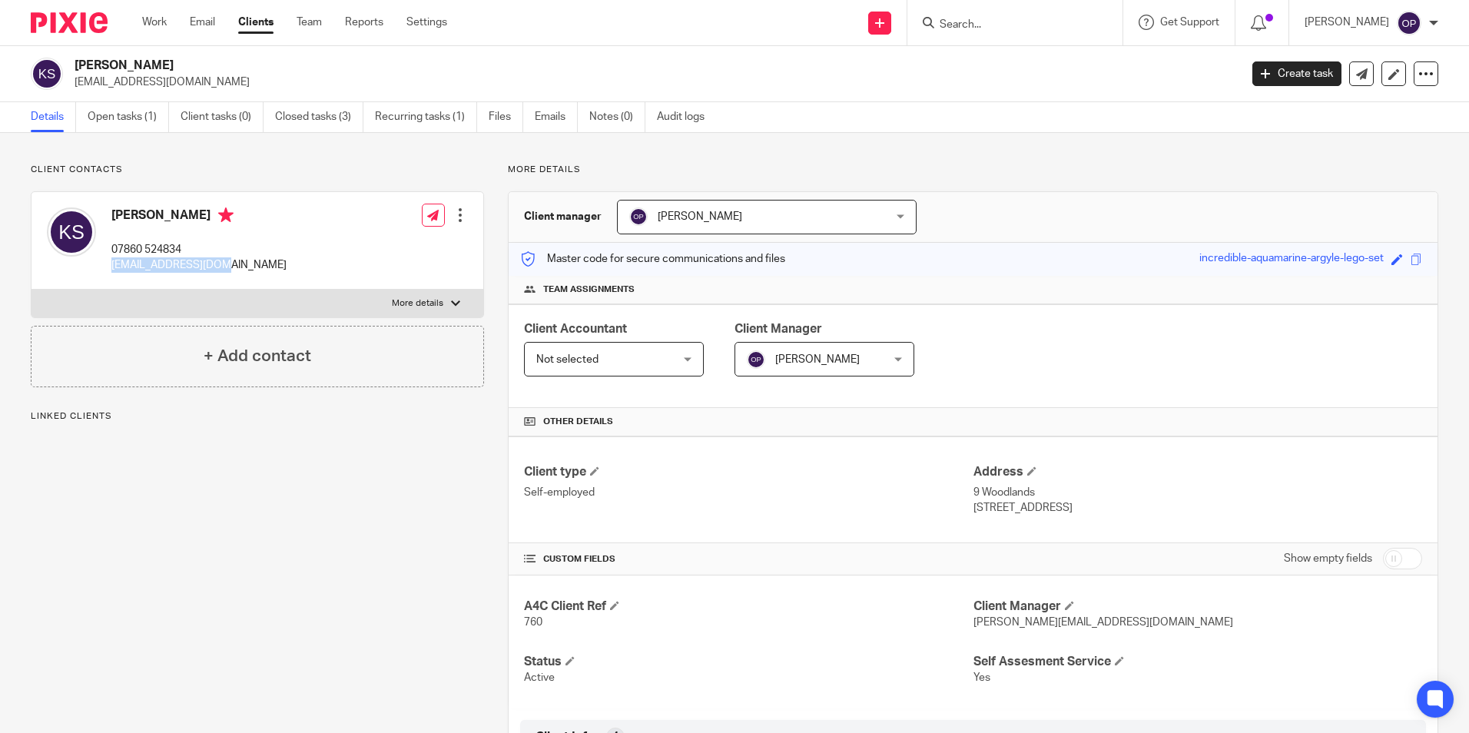
drag, startPoint x: 235, startPoint y: 267, endPoint x: 108, endPoint y: 271, distance: 127.6
click at [108, 271] on div "[PERSON_NAME] 07860 524834 [EMAIL_ADDRESS][DOMAIN_NAME] Edit contact Create cli…" at bounding box center [257, 241] width 452 height 98
copy p "[EMAIL_ADDRESS][DOMAIN_NAME]"
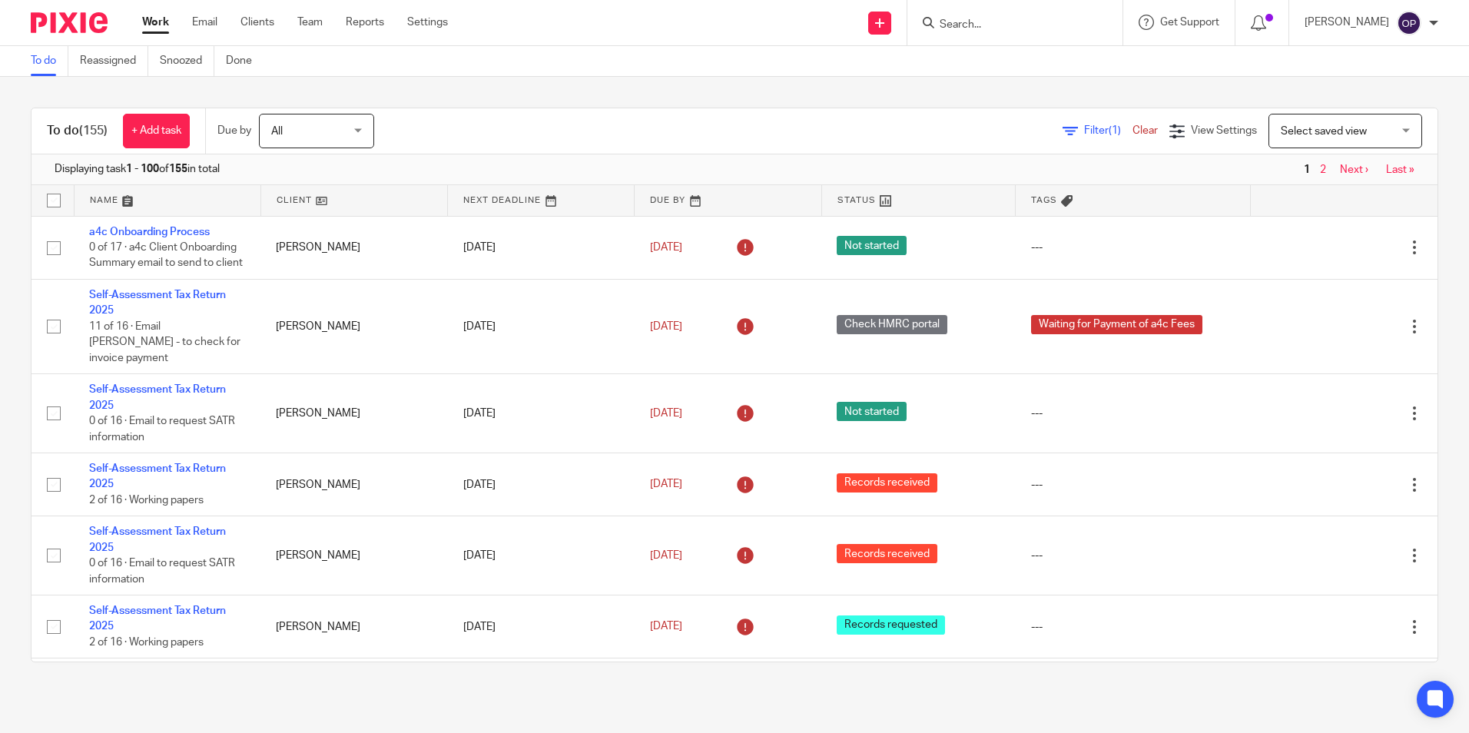
click at [1424, 243] on div "To do (155) + Add task Due by All All Today Tomorrow This week Next week This m…" at bounding box center [734, 385] width 1469 height 616
click at [1011, 31] on input "Search" at bounding box center [1007, 25] width 138 height 14
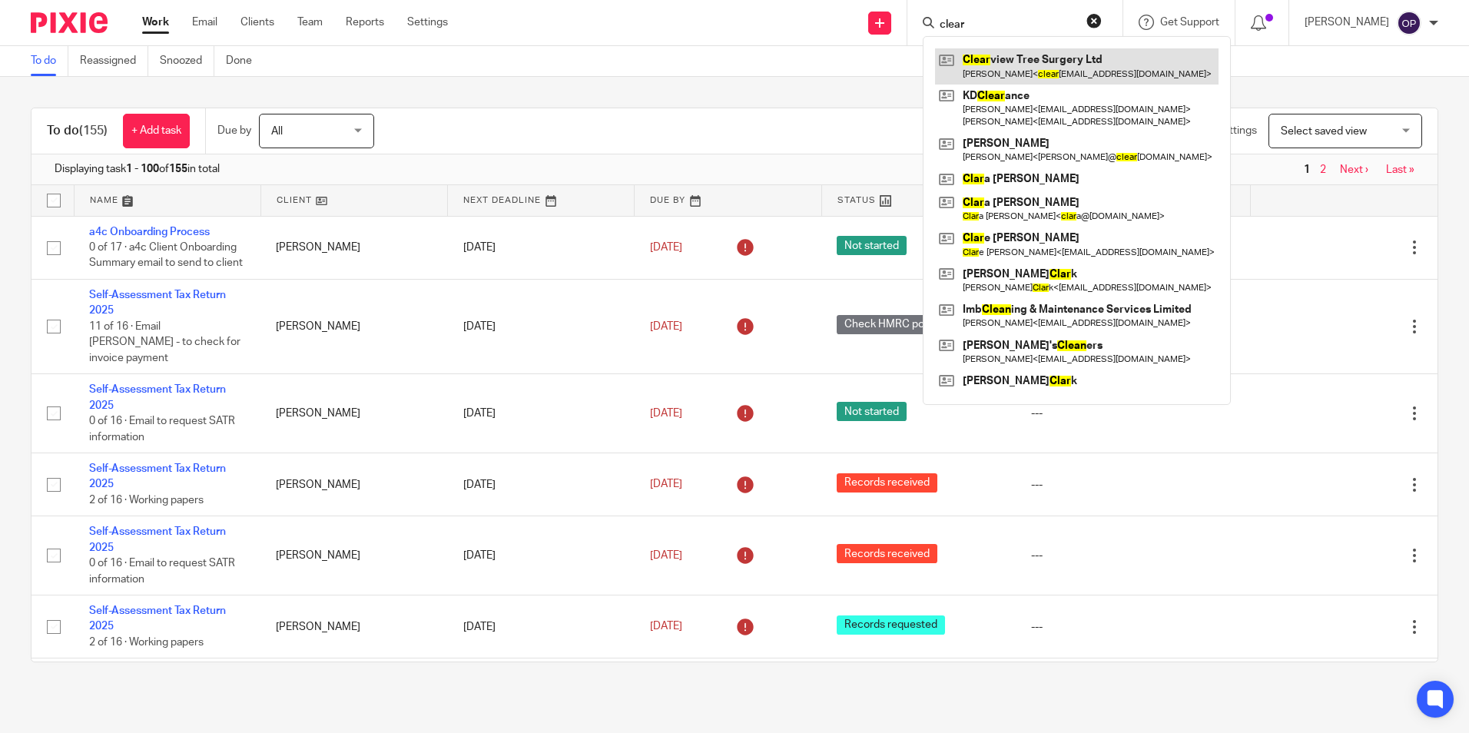
type input "clear"
click at [1016, 59] on link at bounding box center [1076, 65] width 283 height 35
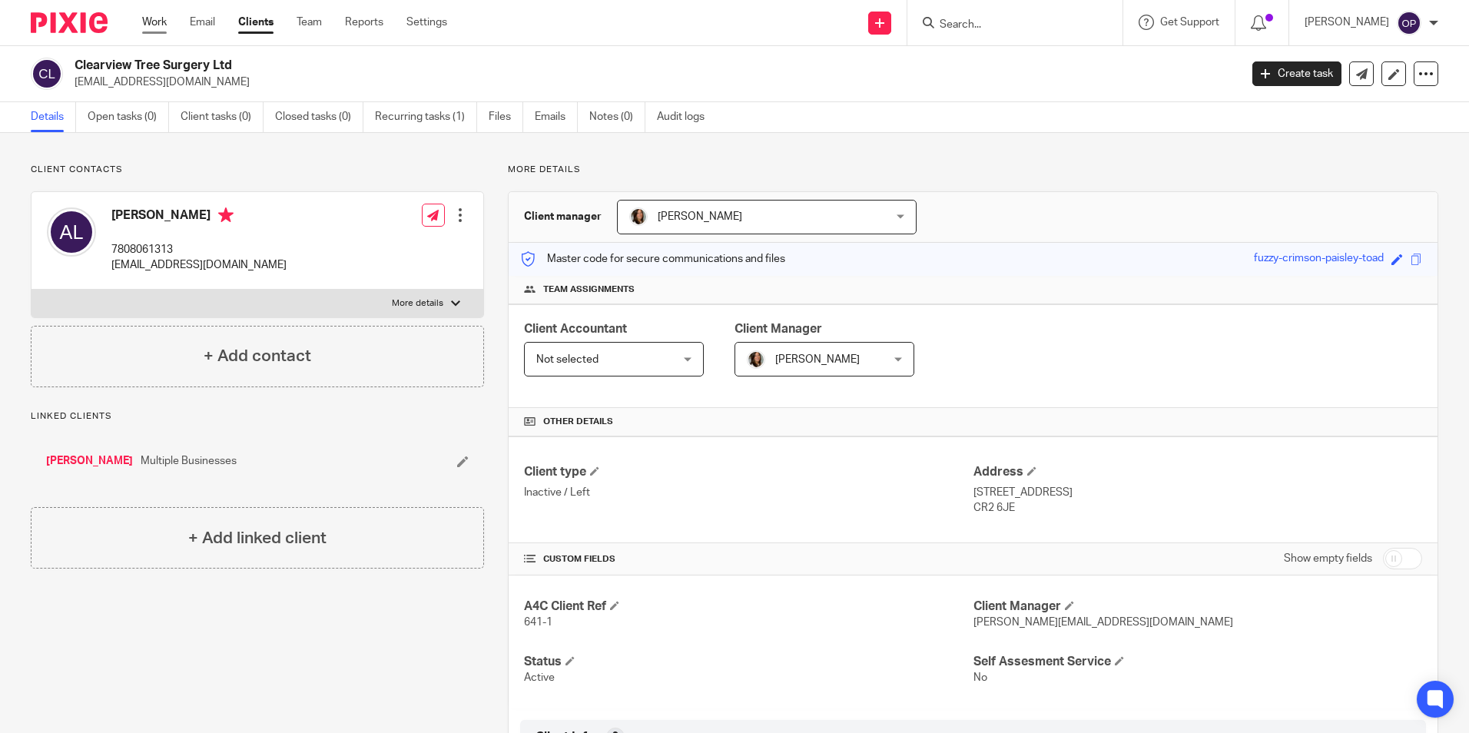
click at [159, 18] on link "Work" at bounding box center [154, 22] width 25 height 15
